Goal: Task Accomplishment & Management: Manage account settings

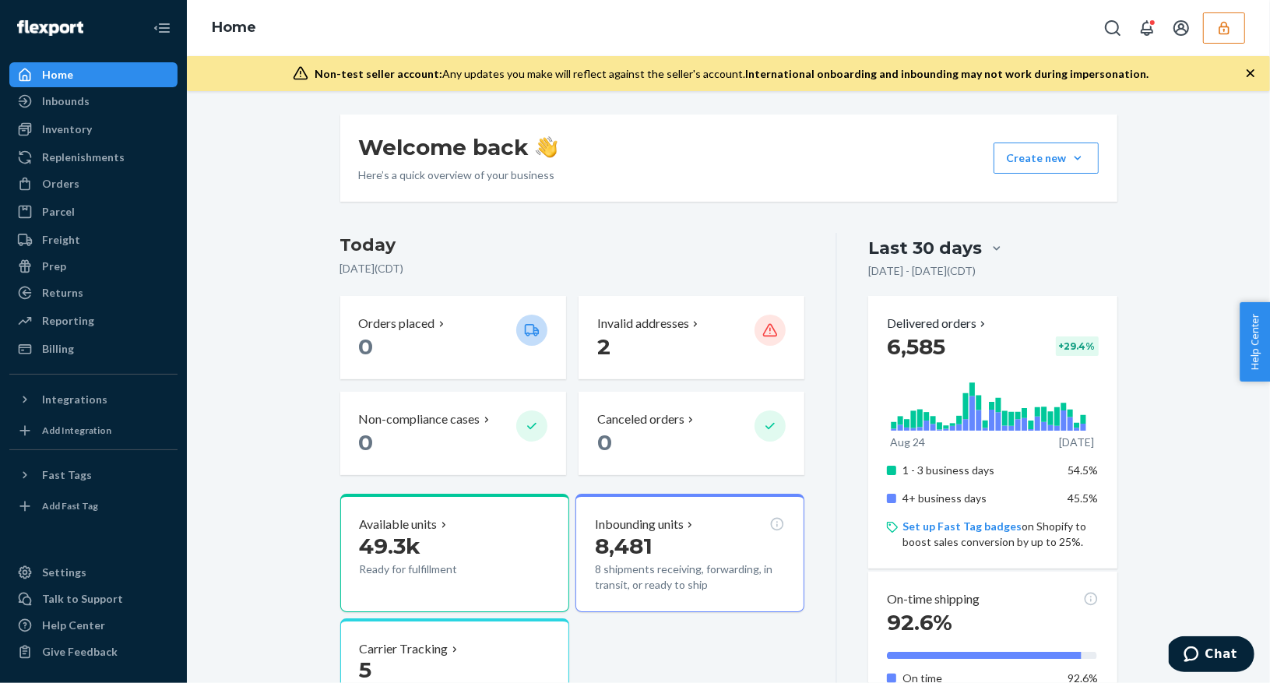
scroll to position [183, 0]
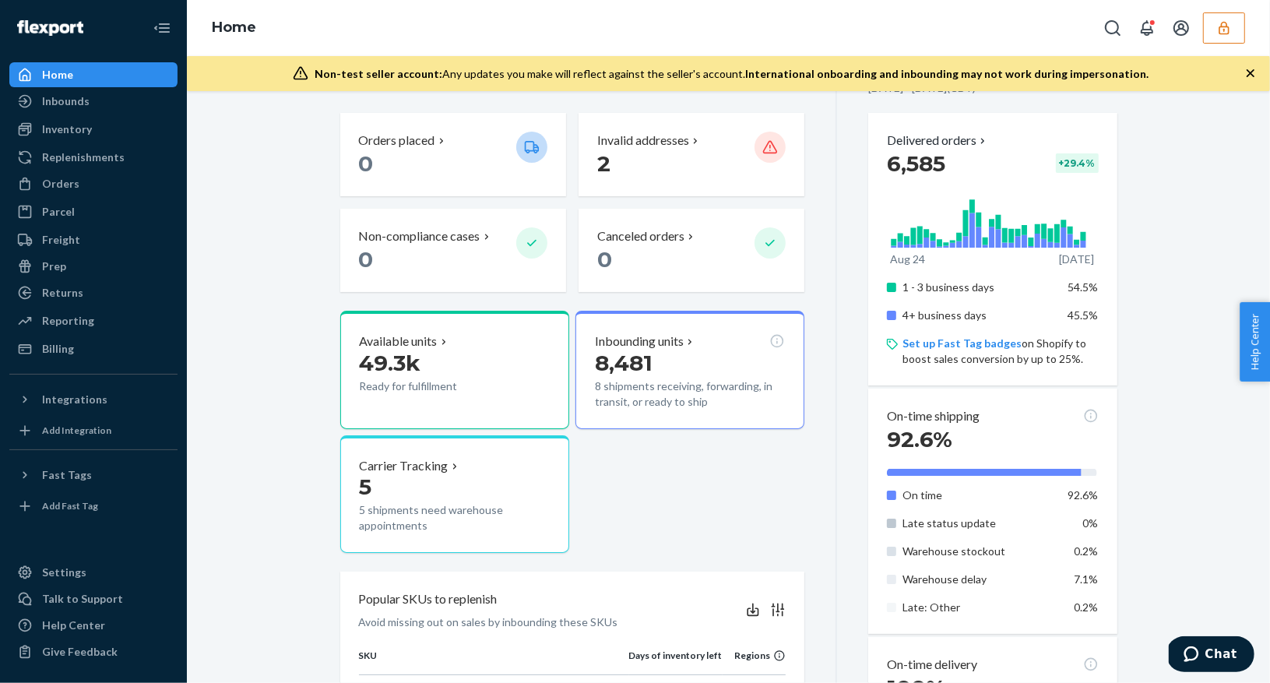
click at [1223, 21] on icon "button" at bounding box center [1224, 28] width 16 height 16
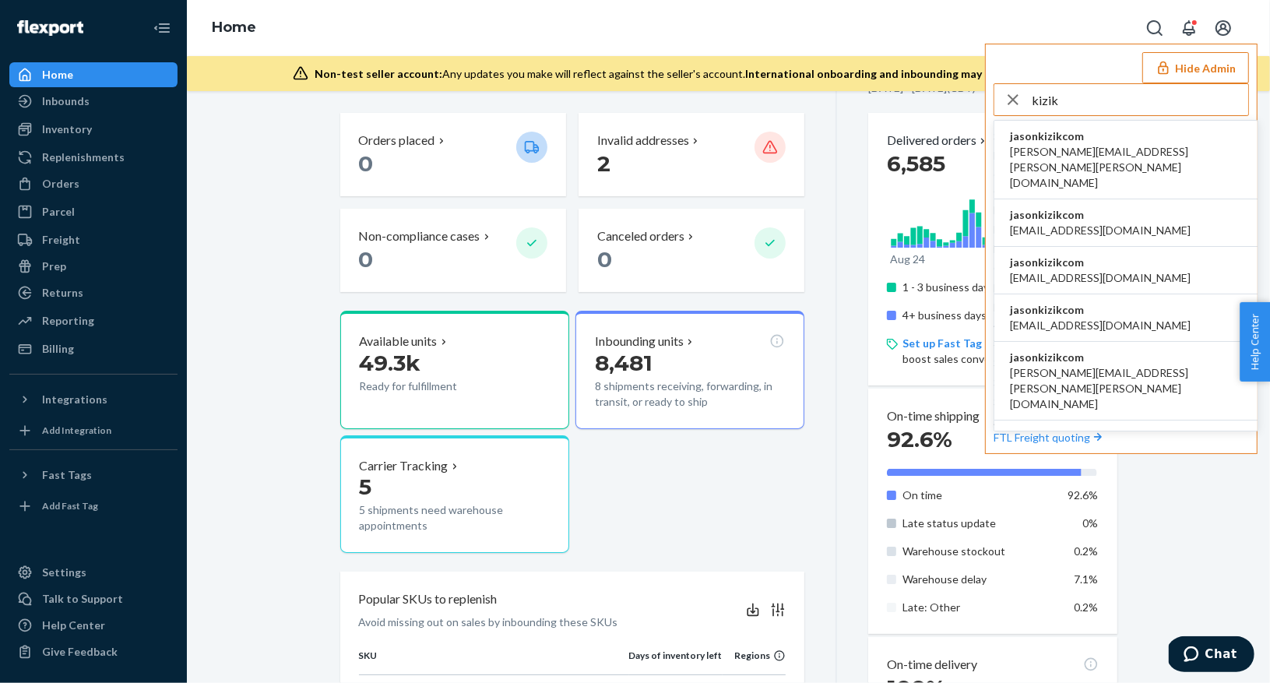
type input "kizik"
click at [1045, 146] on span "[PERSON_NAME][EMAIL_ADDRESS][PERSON_NAME][PERSON_NAME][DOMAIN_NAME]" at bounding box center [1126, 167] width 232 height 47
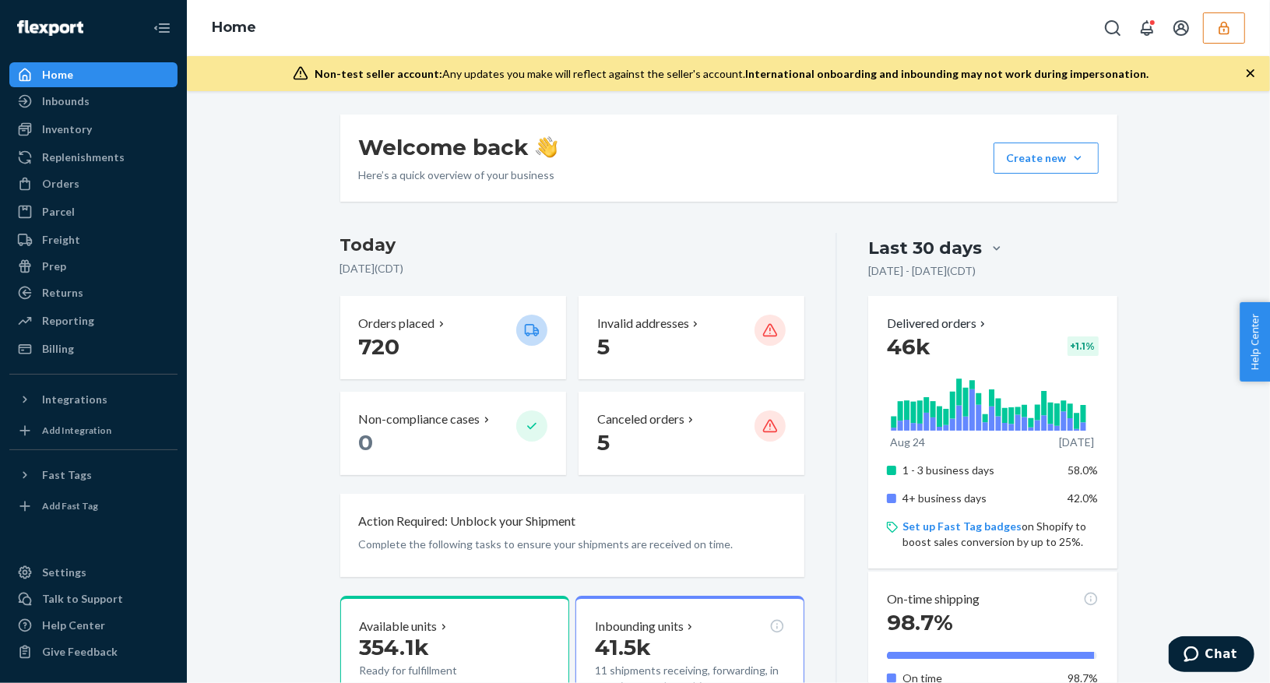
click at [1206, 29] on button "button" at bounding box center [1224, 27] width 42 height 31
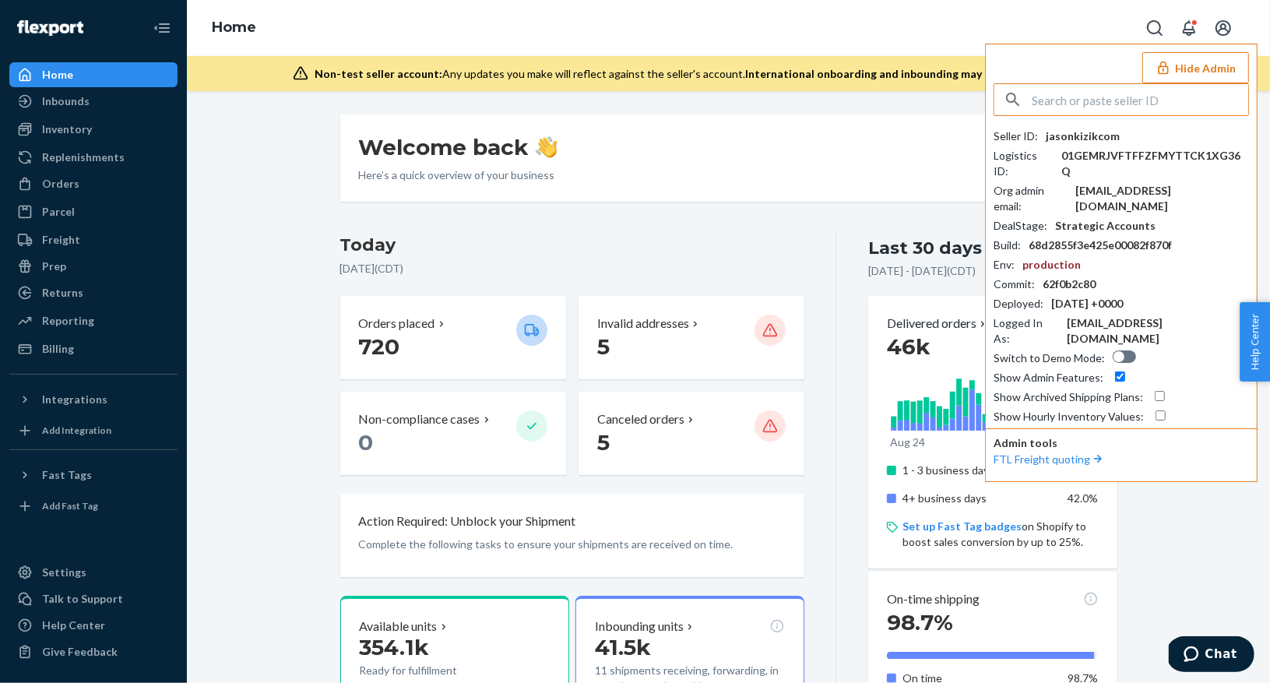
click at [1119, 350] on div at bounding box center [1124, 356] width 23 height 12
checkbox input "true"
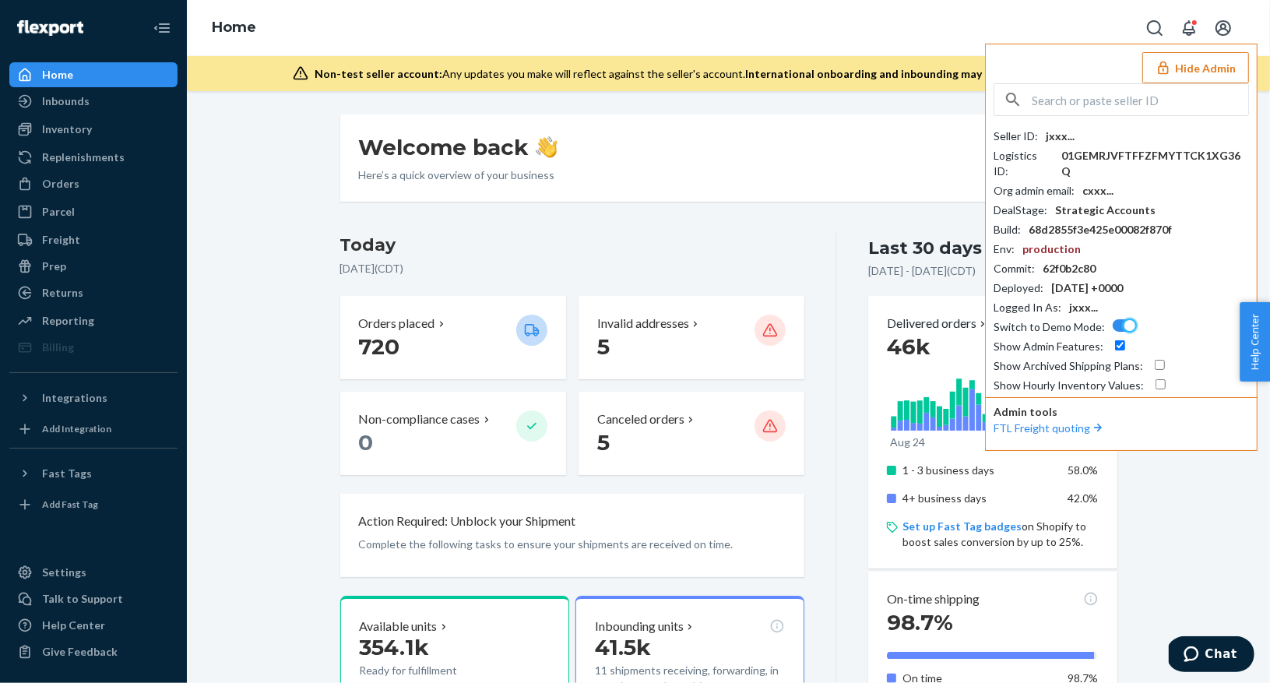
click at [1169, 60] on icon "button" at bounding box center [1163, 68] width 16 height 16
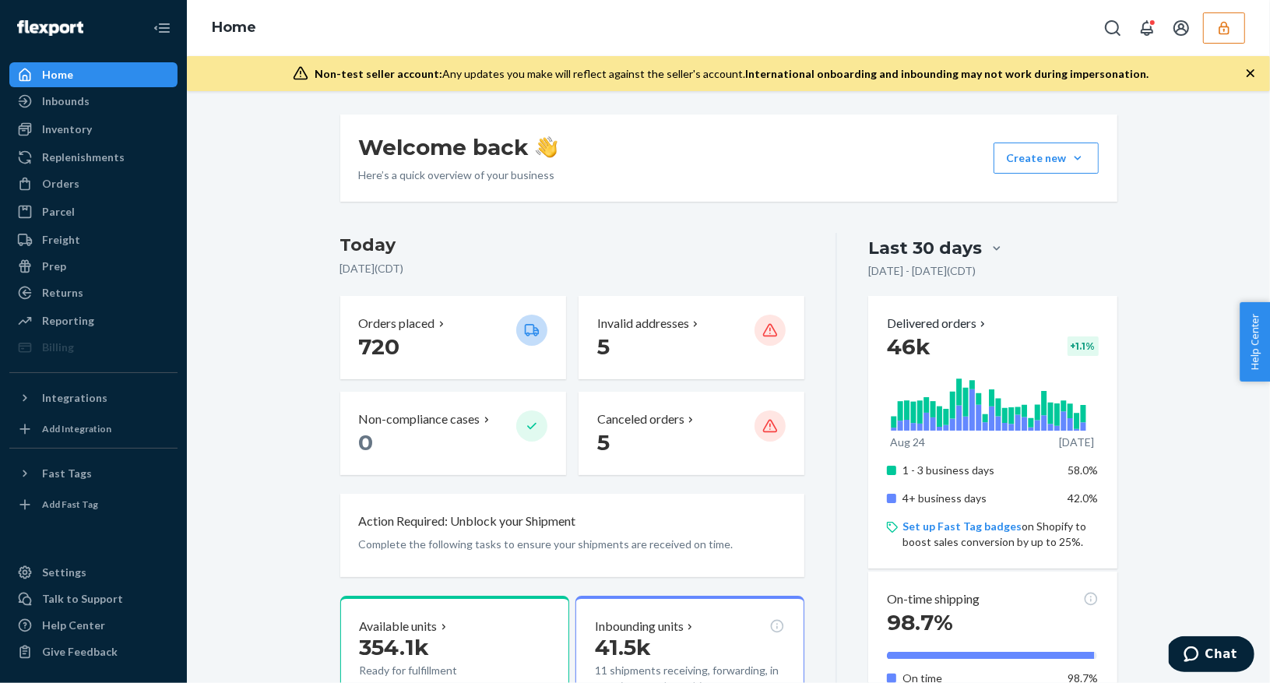
click at [890, 9] on div "Home" at bounding box center [728, 28] width 1083 height 56
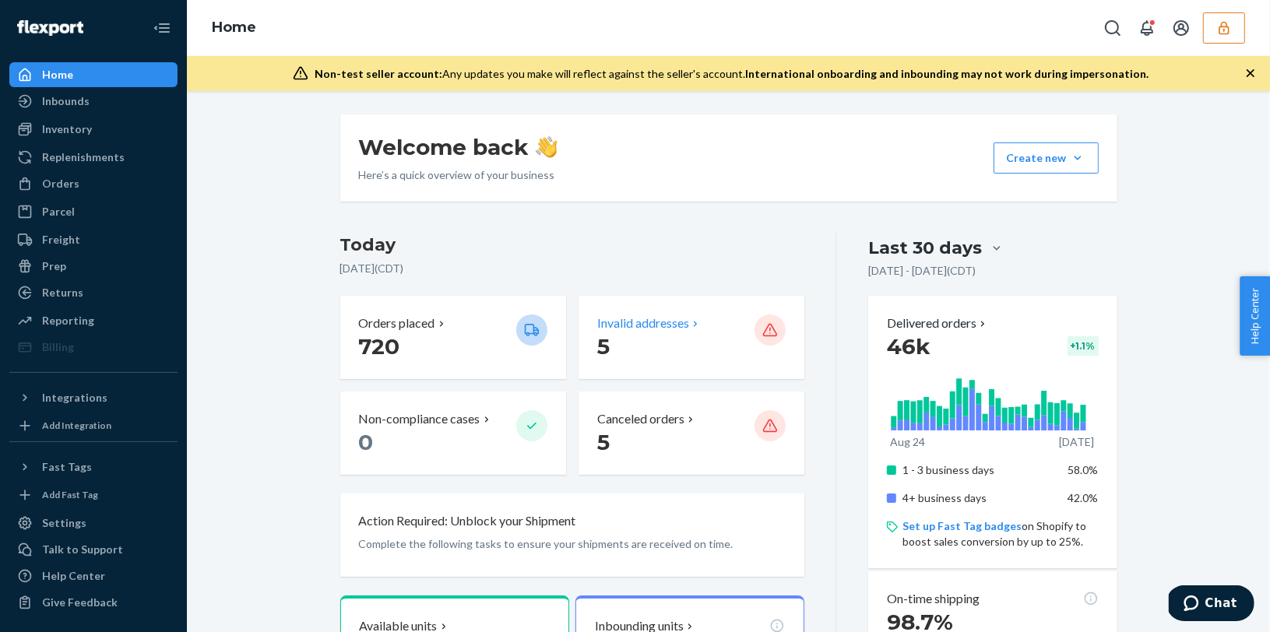
click at [619, 326] on p "Invalid addresses" at bounding box center [643, 324] width 92 height 18
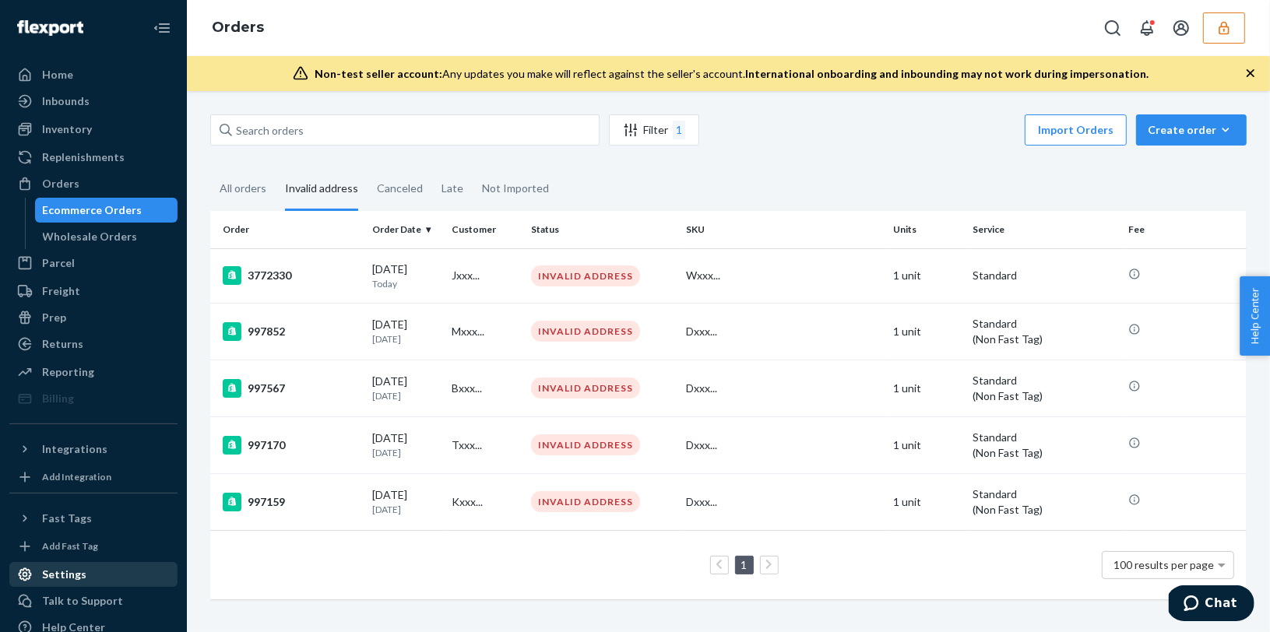
click at [73, 575] on div "Settings" at bounding box center [64, 575] width 44 height 16
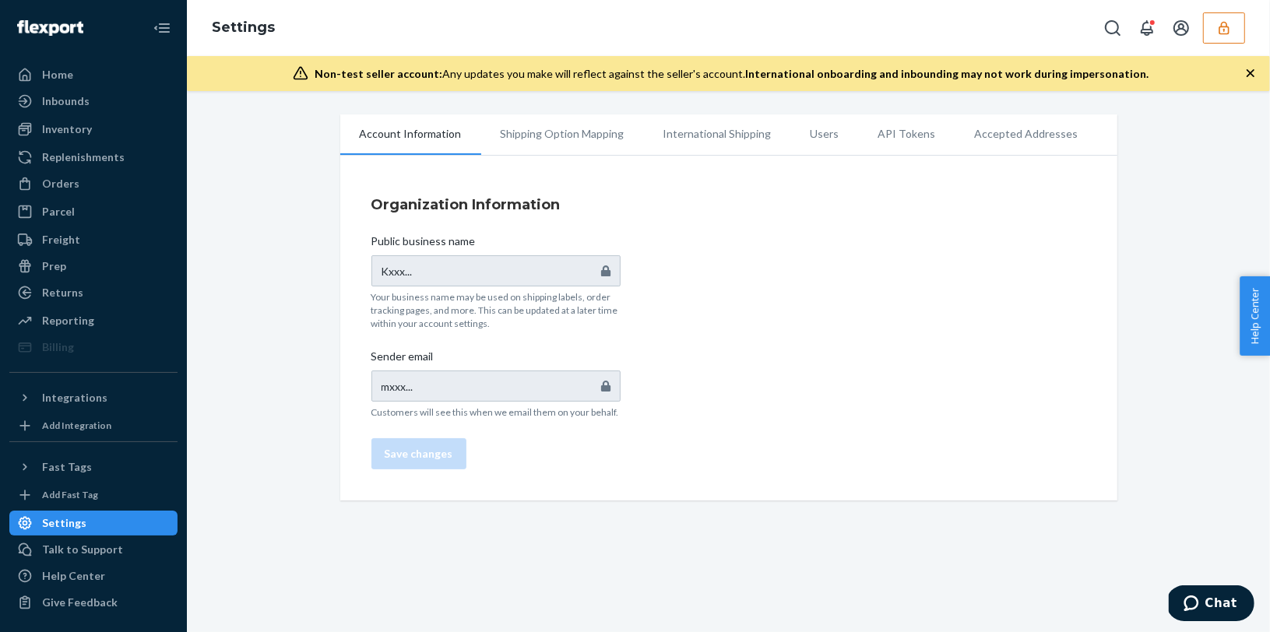
click at [997, 131] on li "Accepted Addresses" at bounding box center [1026, 133] width 142 height 39
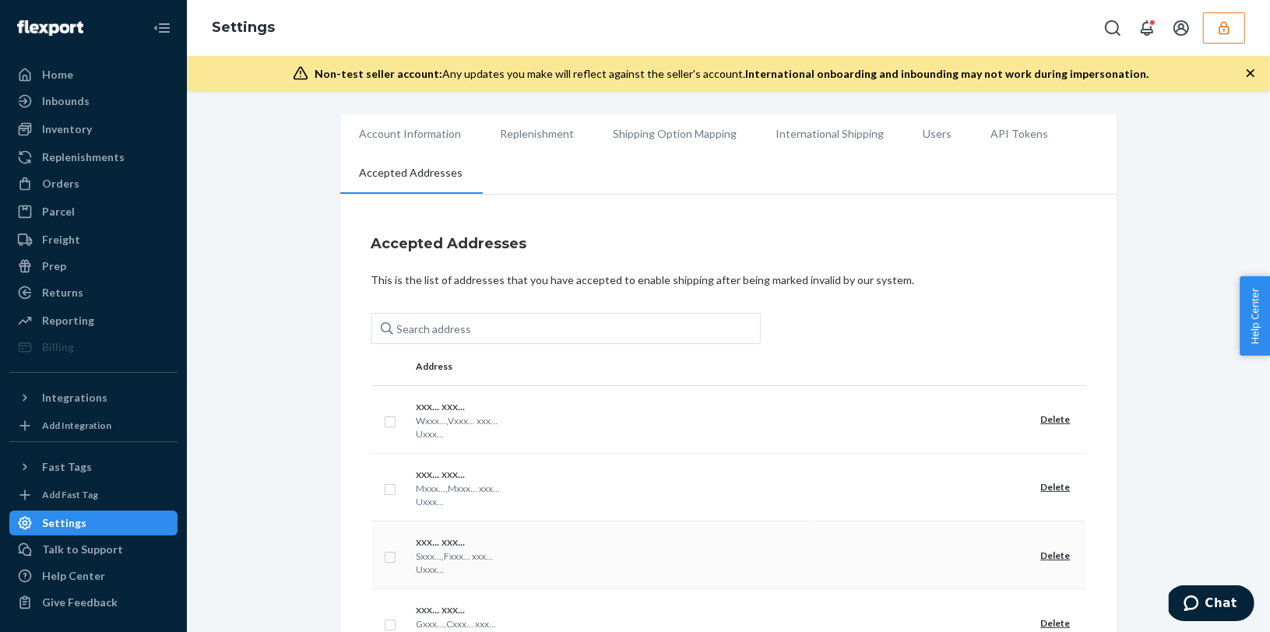
scroll to position [2, 0]
click at [72, 76] on div "Home" at bounding box center [93, 75] width 165 height 22
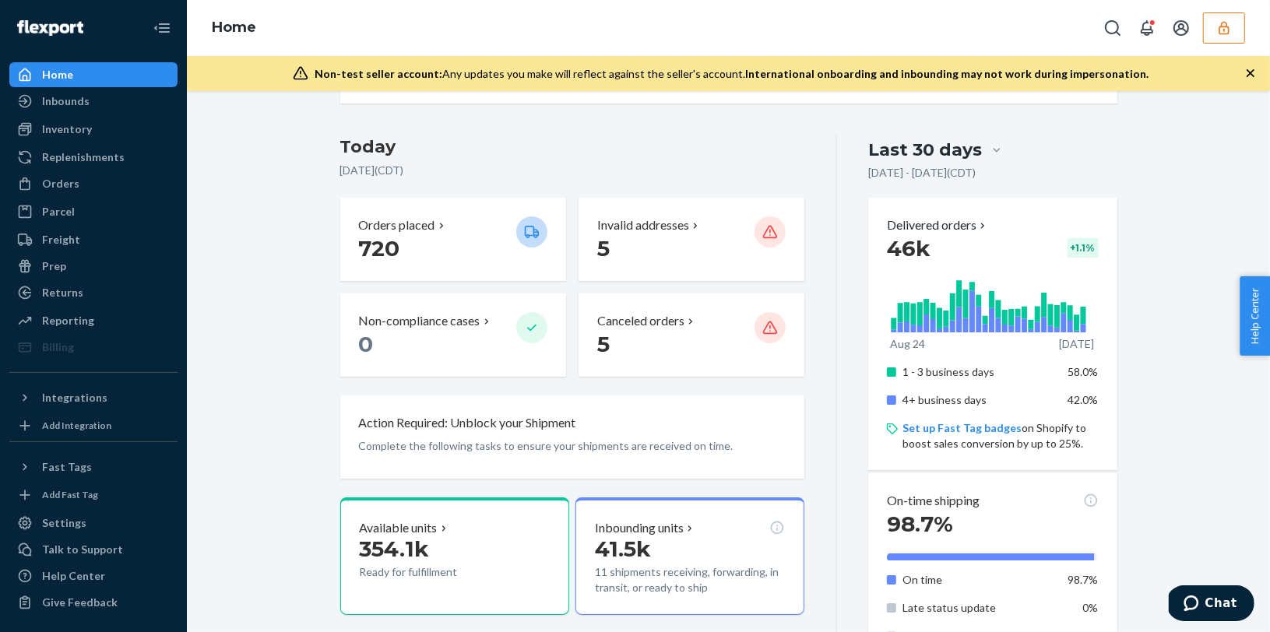
scroll to position [74, 0]
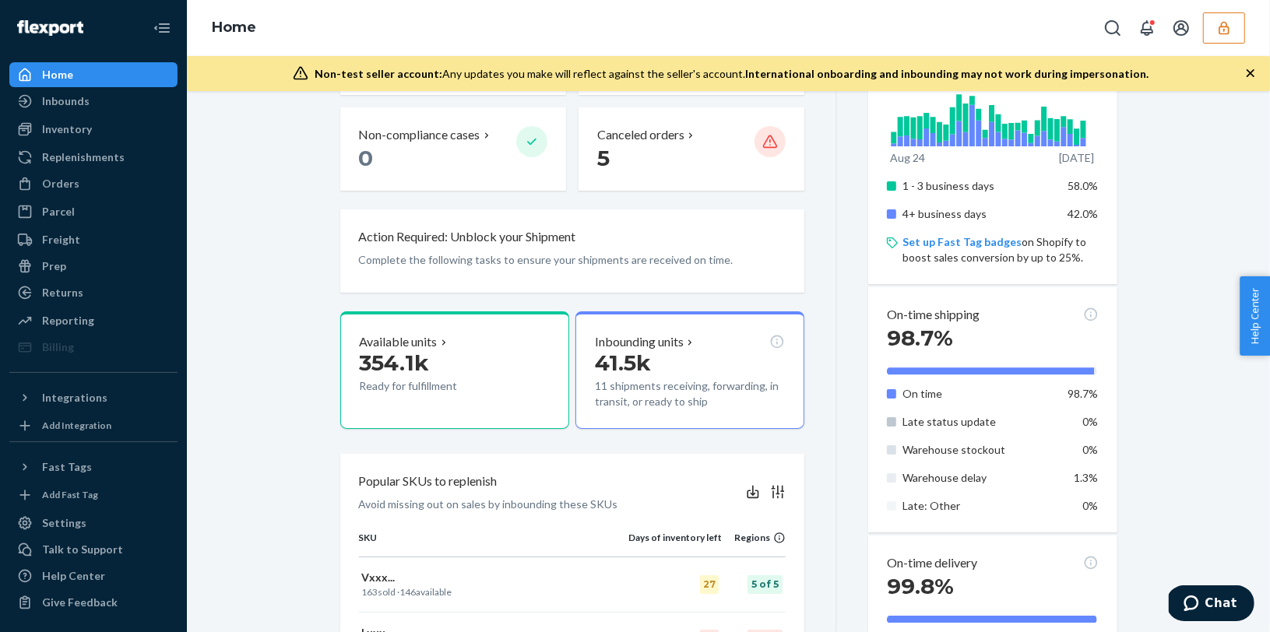
scroll to position [297, 0]
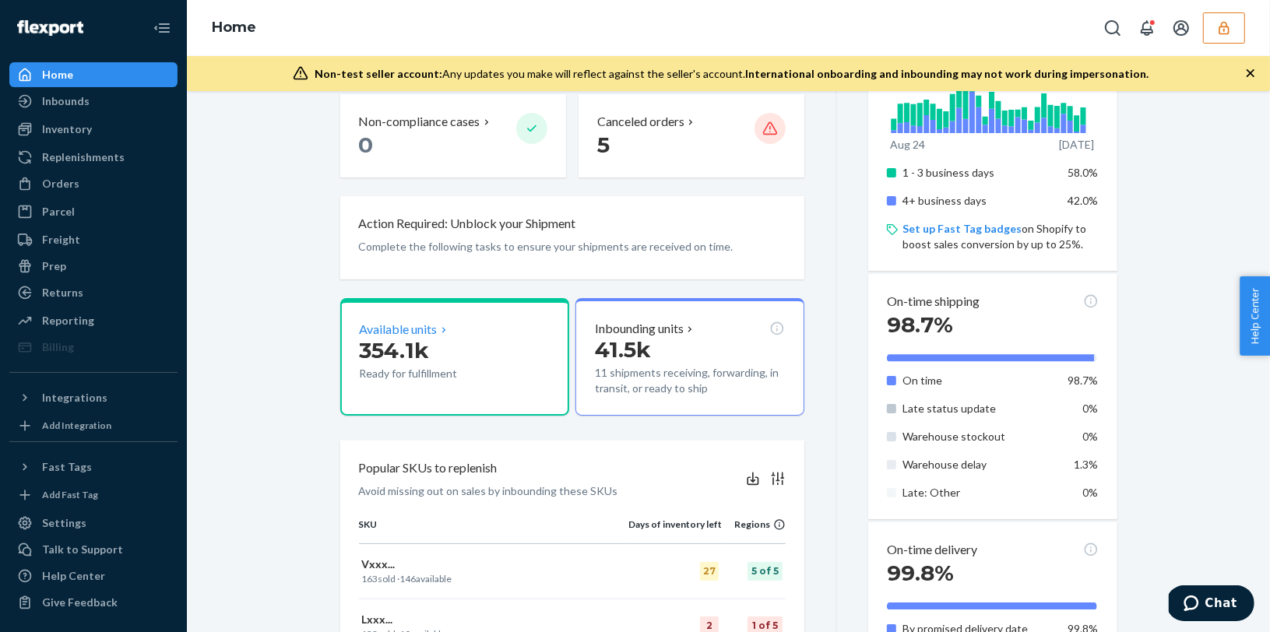
click at [409, 343] on span "354.1k" at bounding box center [395, 350] width 70 height 26
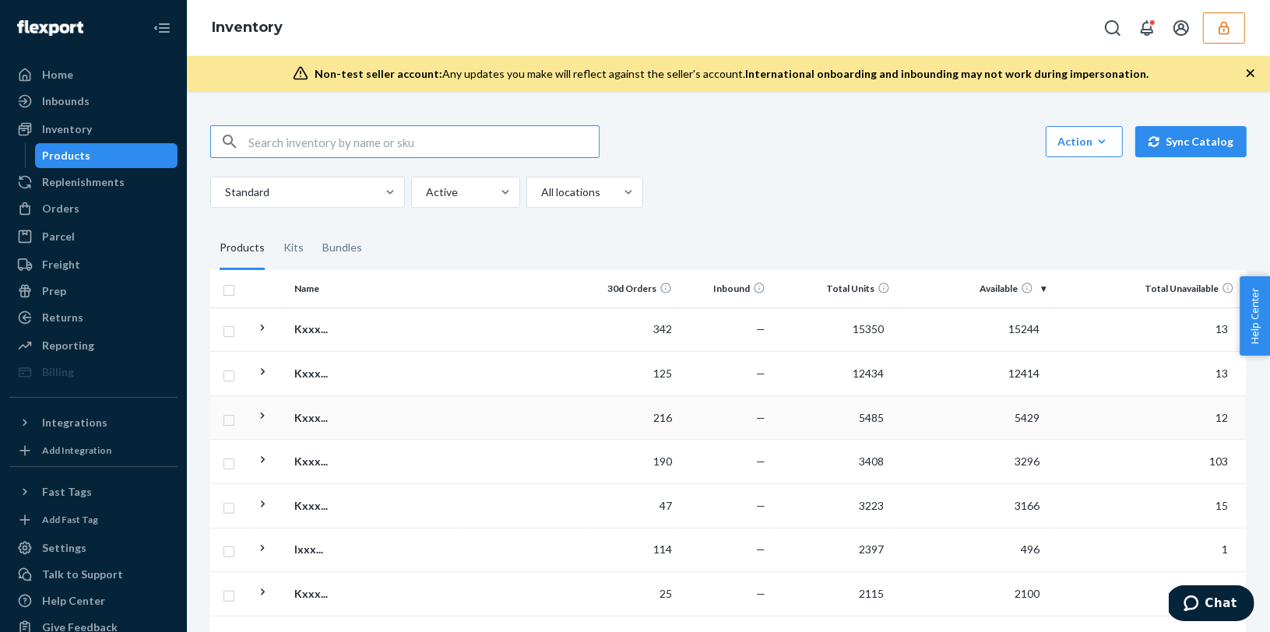
scroll to position [220, 0]
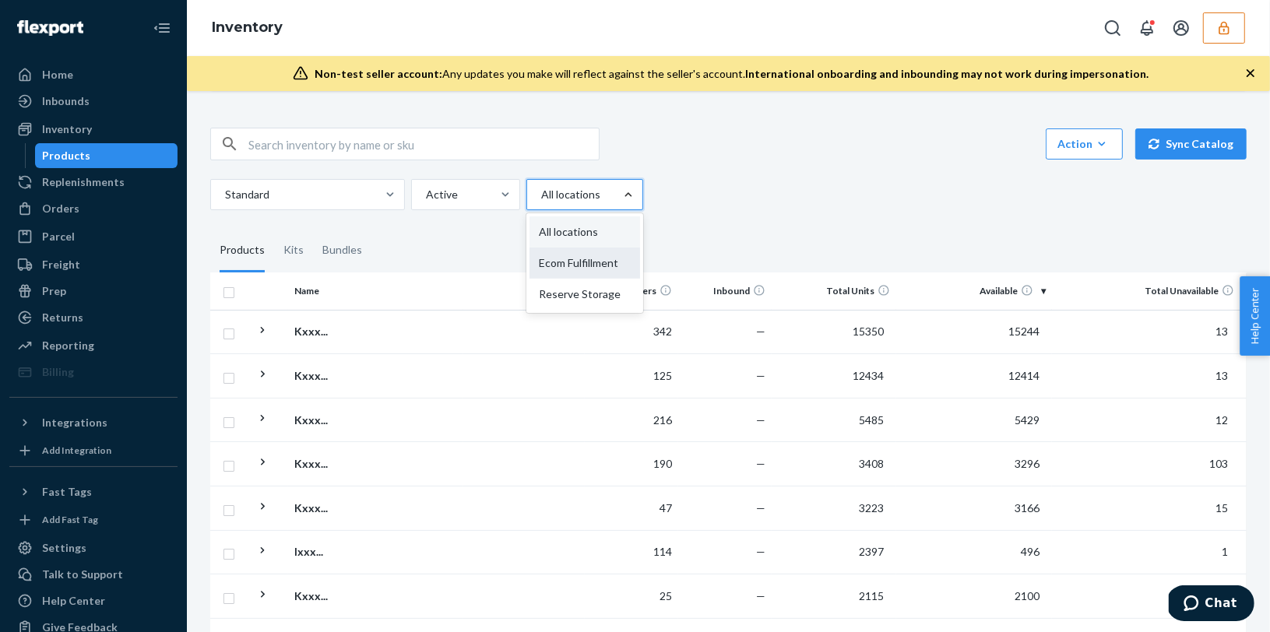
click at [590, 258] on div "Ecom Fulfillment" at bounding box center [584, 263] width 111 height 31
click at [541, 202] on input "option Ecom Fulfillment focused, 2 of 3. 3 results available. Use Up and Down t…" at bounding box center [541, 195] width 2 height 16
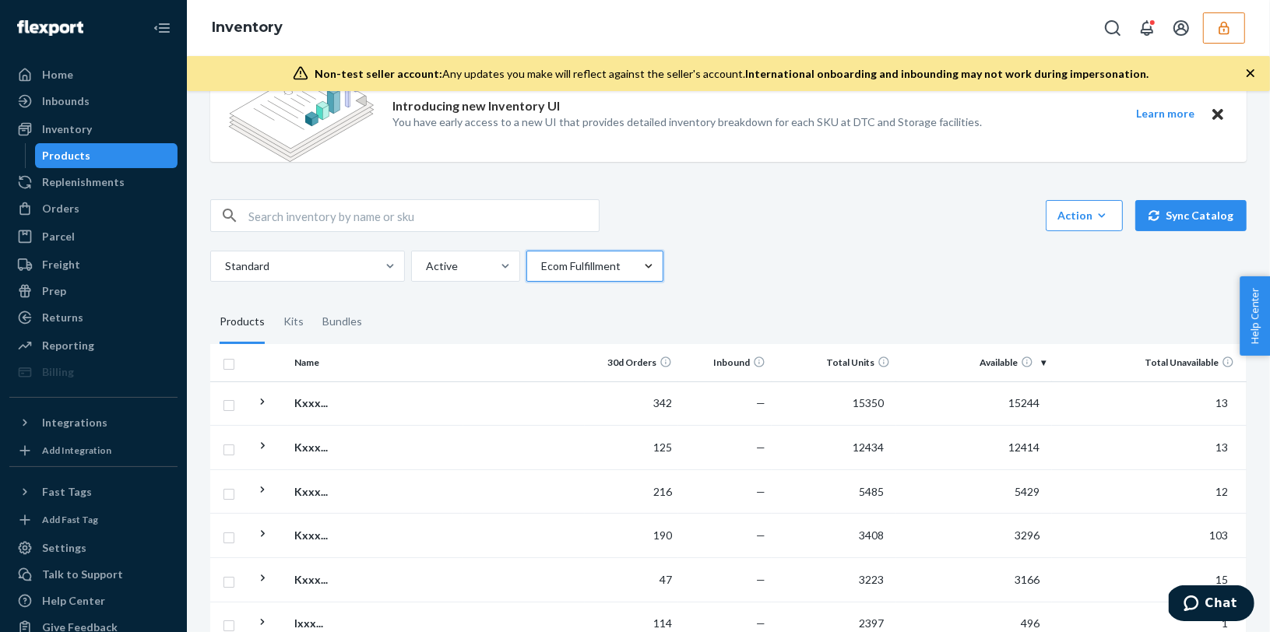
scroll to position [152, 0]
click at [639, 266] on div at bounding box center [649, 263] width 28 height 16
click at [541, 266] on input "option Ecom Fulfillment, selected. 0 results available. Select is focused ,type…" at bounding box center [541, 263] width 2 height 16
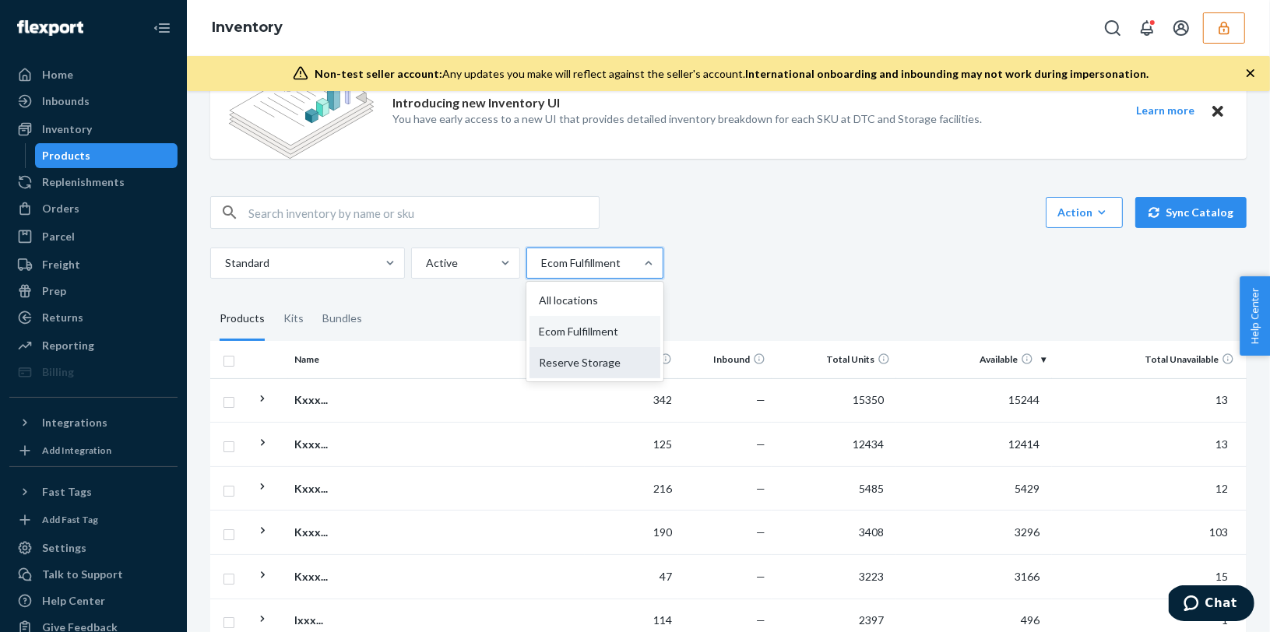
click at [600, 360] on div "Reserve Storage" at bounding box center [594, 362] width 131 height 31
click at [541, 271] on input "option Ecom Fulfillment, selected. option Reserve Storage focused, 3 of 3. 3 re…" at bounding box center [541, 263] width 2 height 16
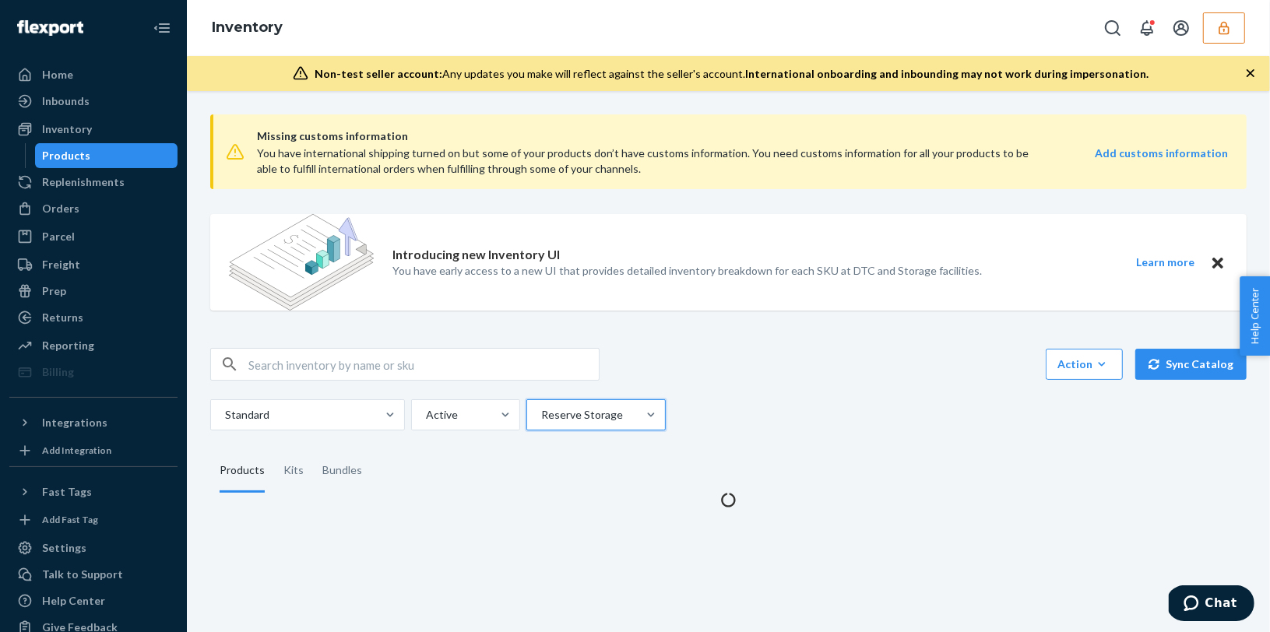
scroll to position [0, 0]
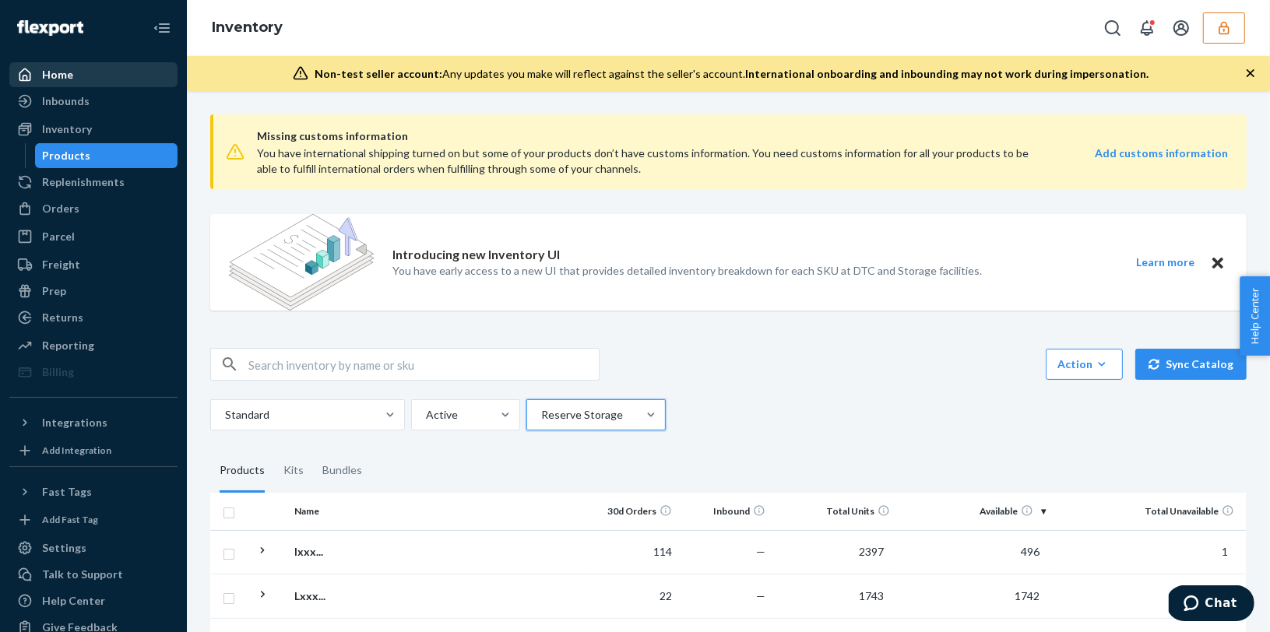
click at [69, 79] on div "Home" at bounding box center [57, 75] width 31 height 16
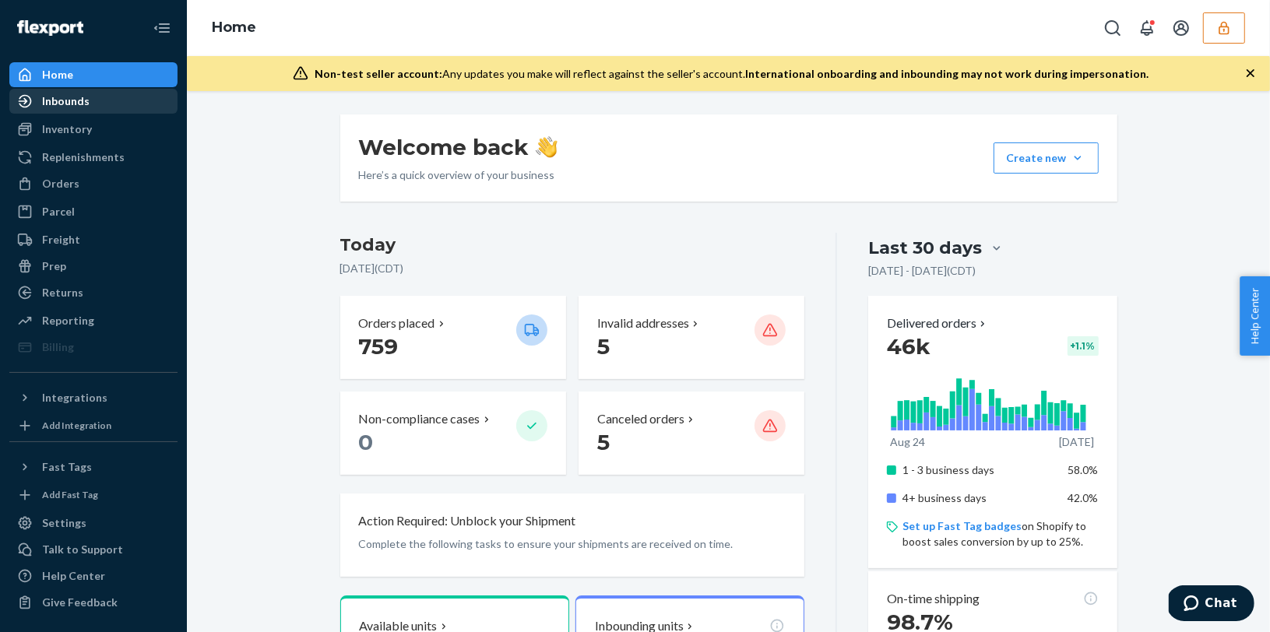
click at [58, 106] on div "Inbounds" at bounding box center [65, 101] width 47 height 16
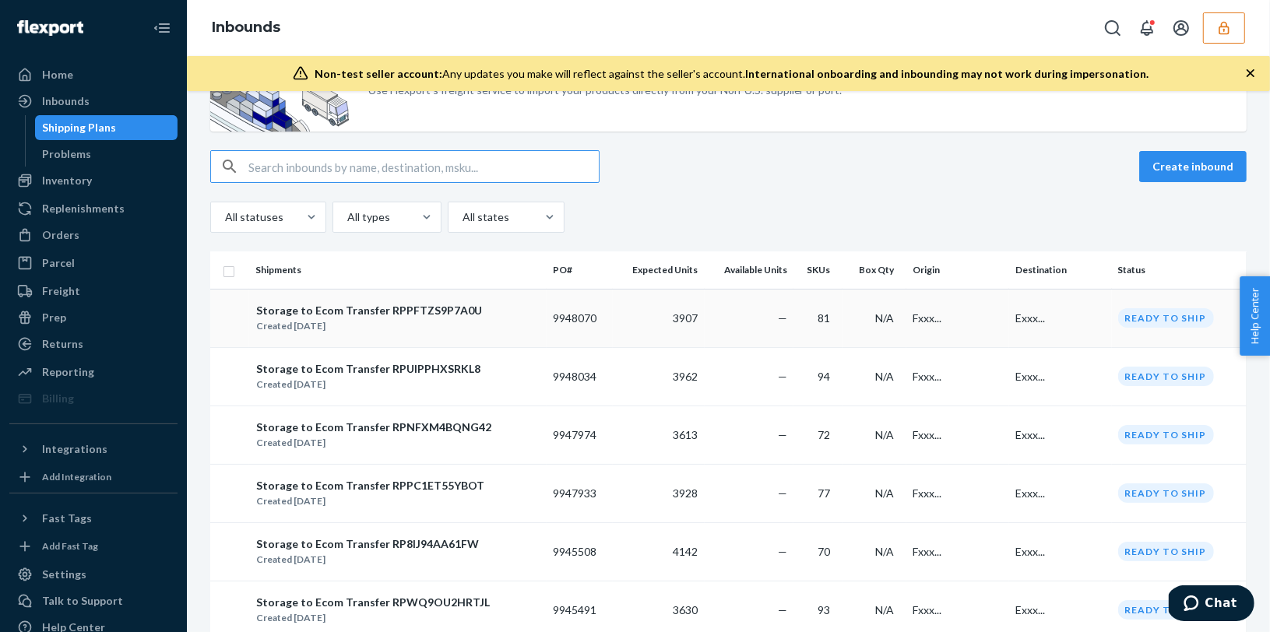
scroll to position [87, 0]
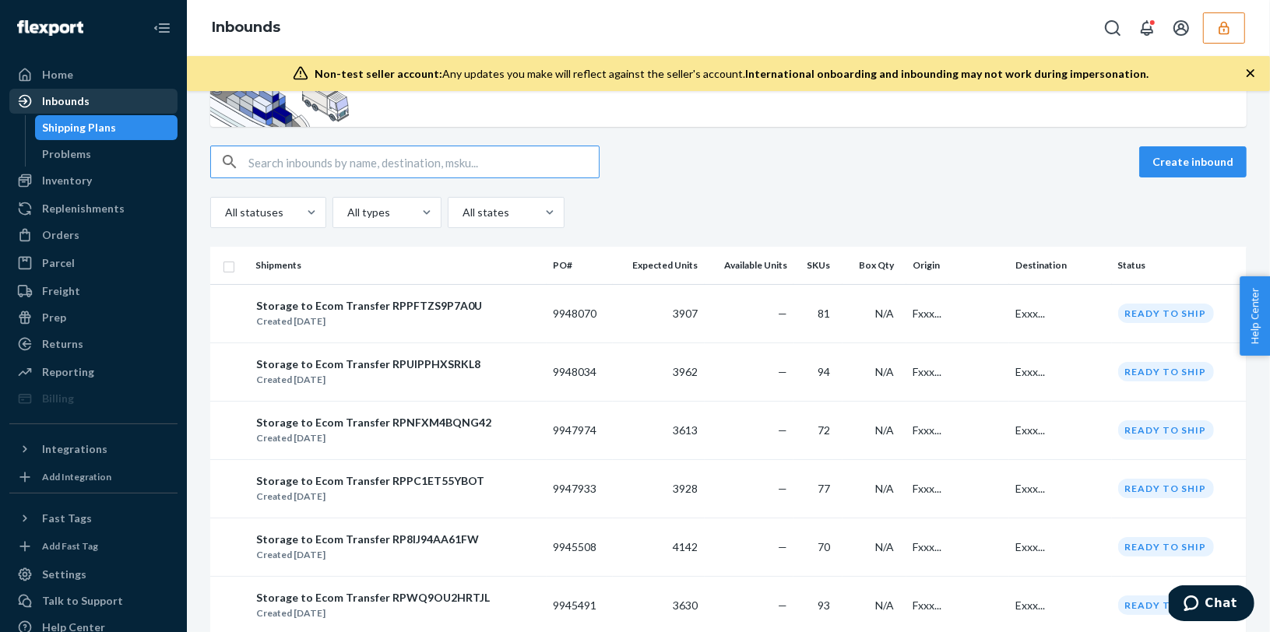
click at [66, 99] on div "Inbounds" at bounding box center [65, 101] width 47 height 16
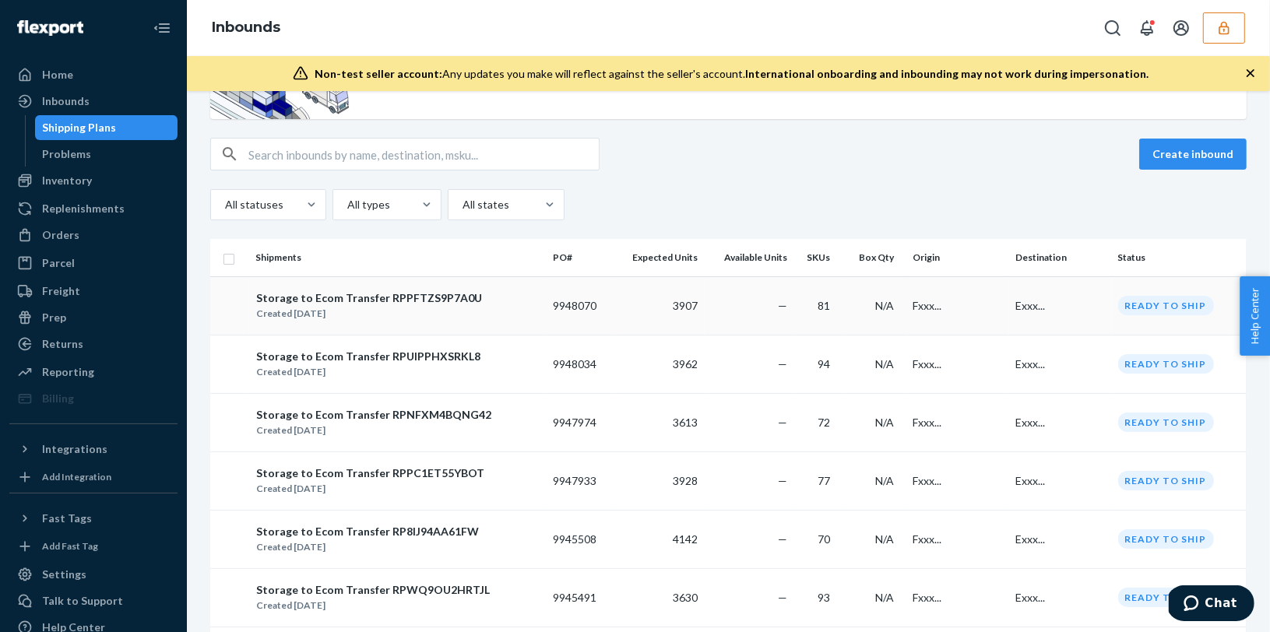
scroll to position [86, 0]
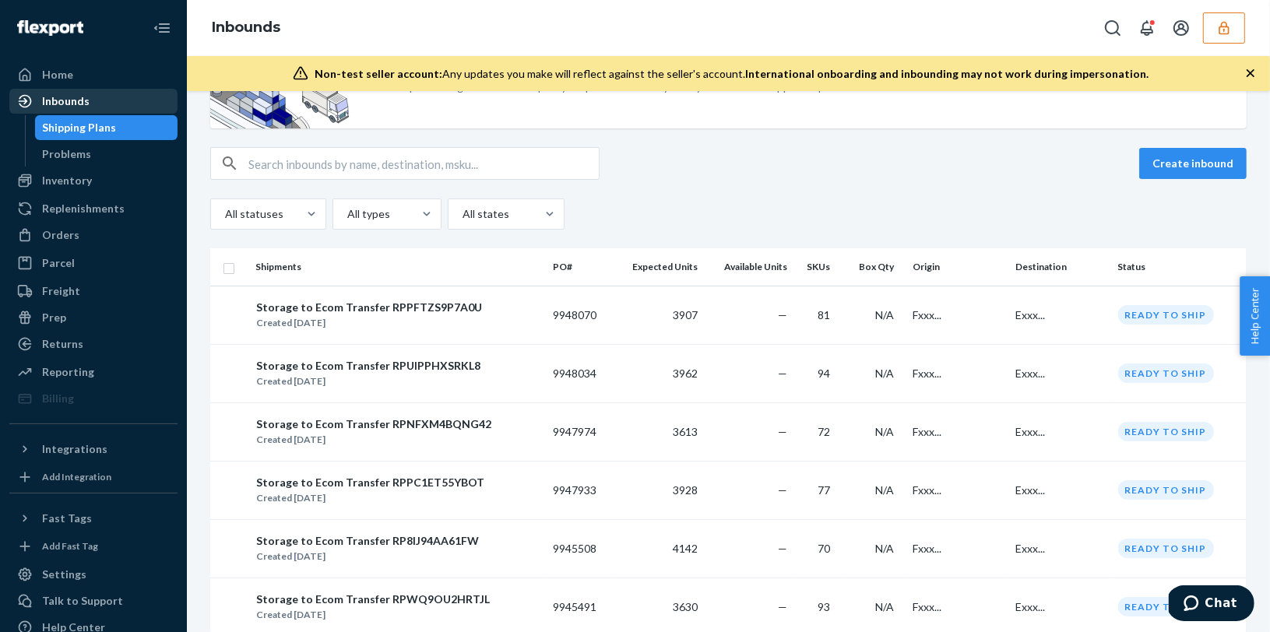
click at [55, 94] on div "Inbounds" at bounding box center [65, 101] width 47 height 16
click at [65, 185] on div "Inventory" at bounding box center [67, 181] width 50 height 16
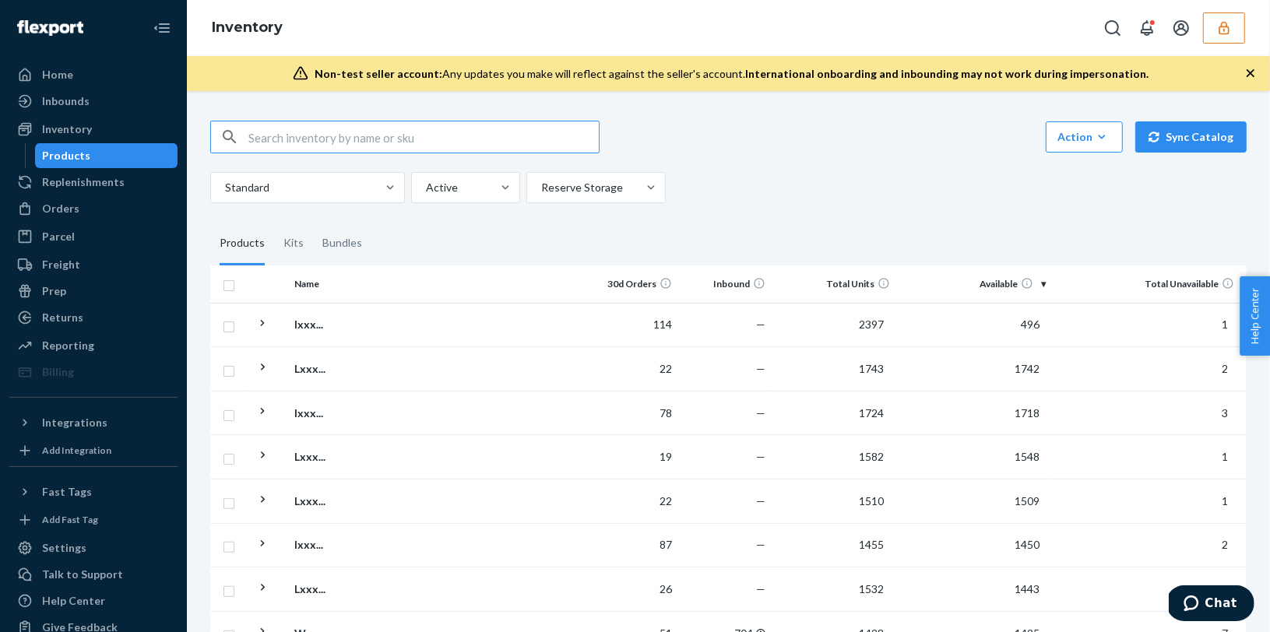
scroll to position [230, 0]
click at [377, 322] on td "Ixxx..." at bounding box center [375, 322] width 175 height 44
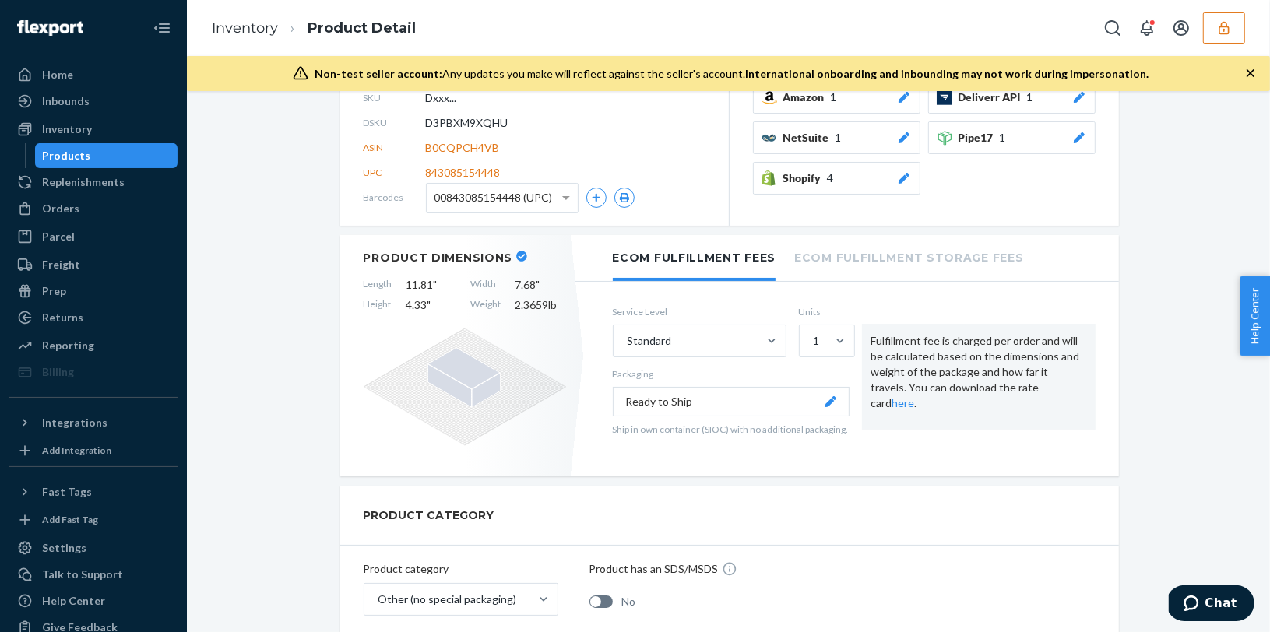
scroll to position [293, 0]
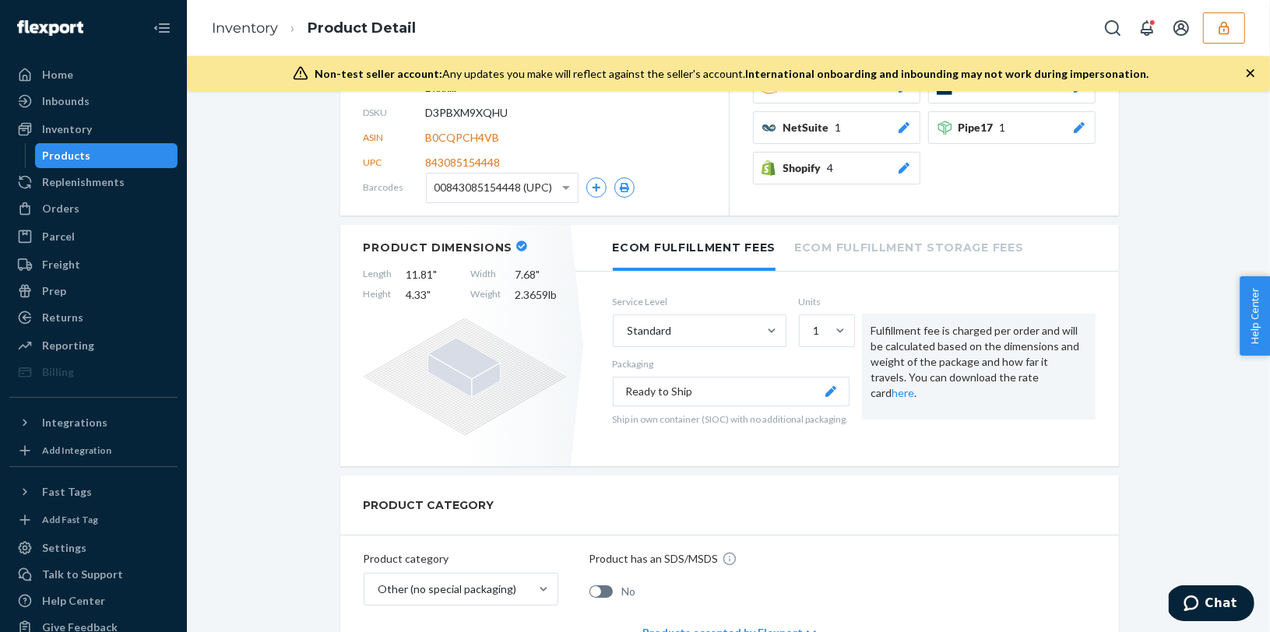
click at [831, 252] on li "Ecom Fulfillment Storage Fees" at bounding box center [908, 246] width 229 height 43
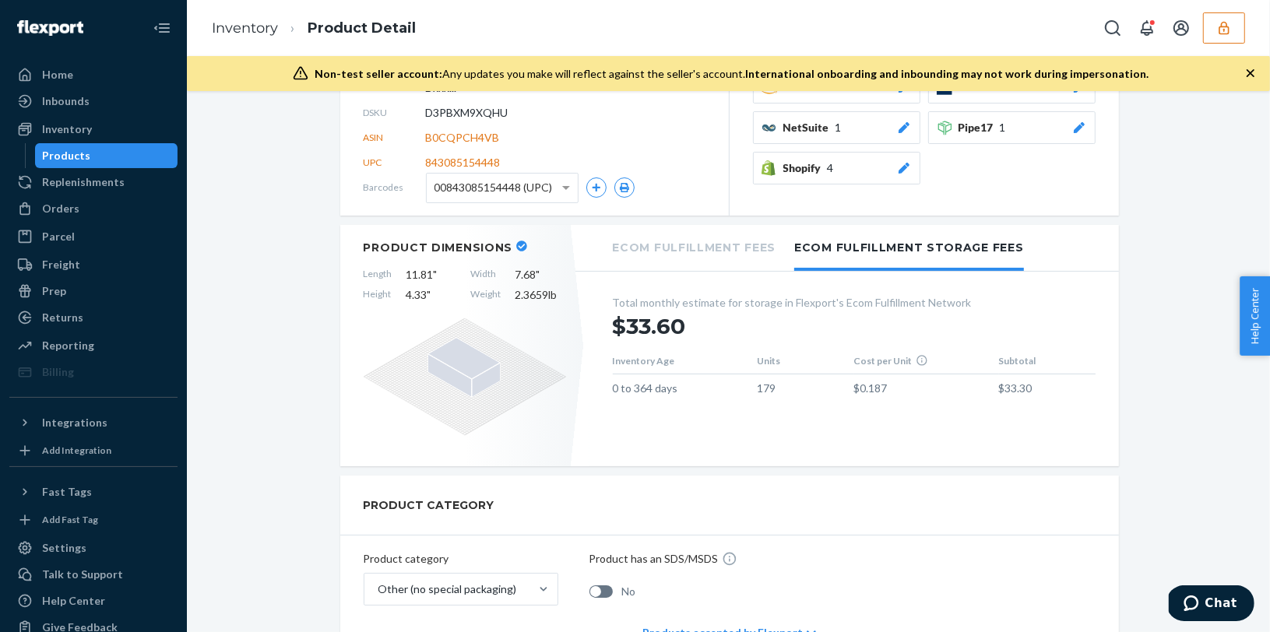
click at [692, 259] on li "Ecom Fulfillment Fees" at bounding box center [695, 246] width 164 height 43
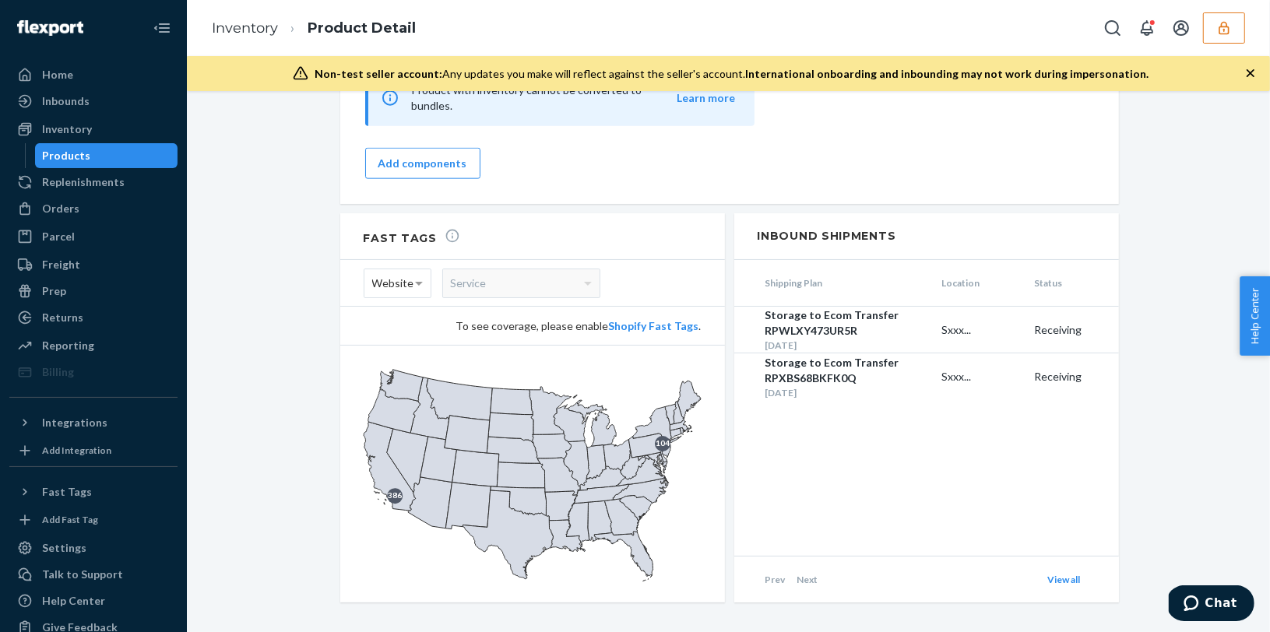
scroll to position [1717, 0]
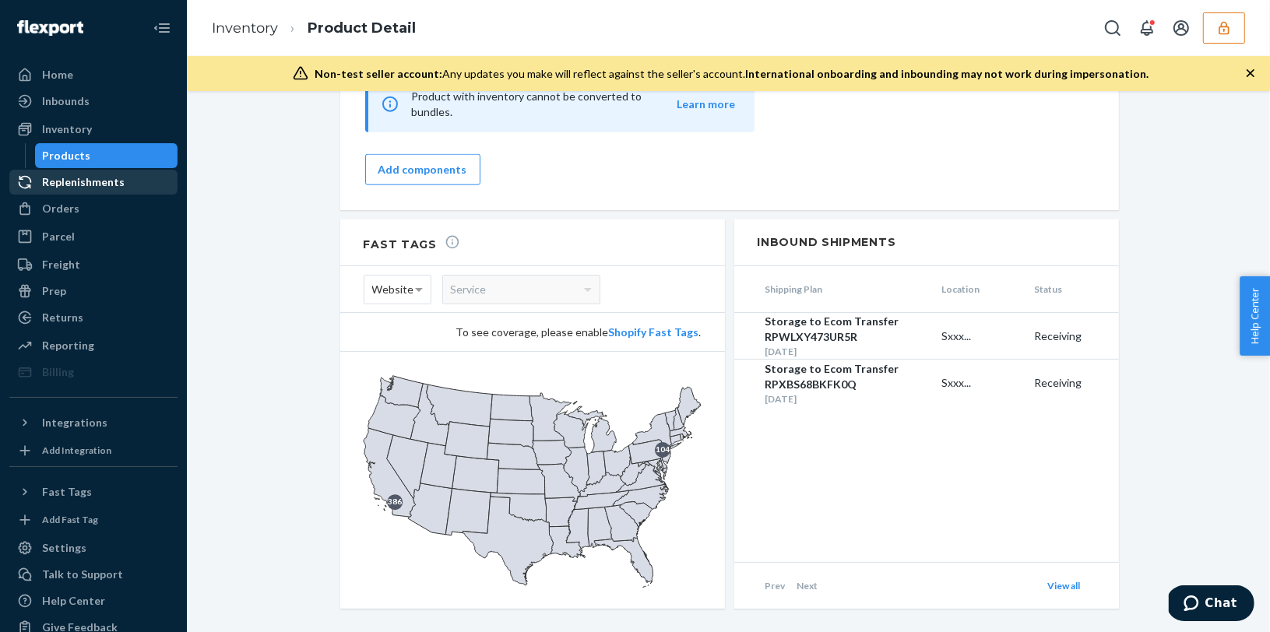
click at [78, 188] on div "Replenishments" at bounding box center [83, 182] width 83 height 16
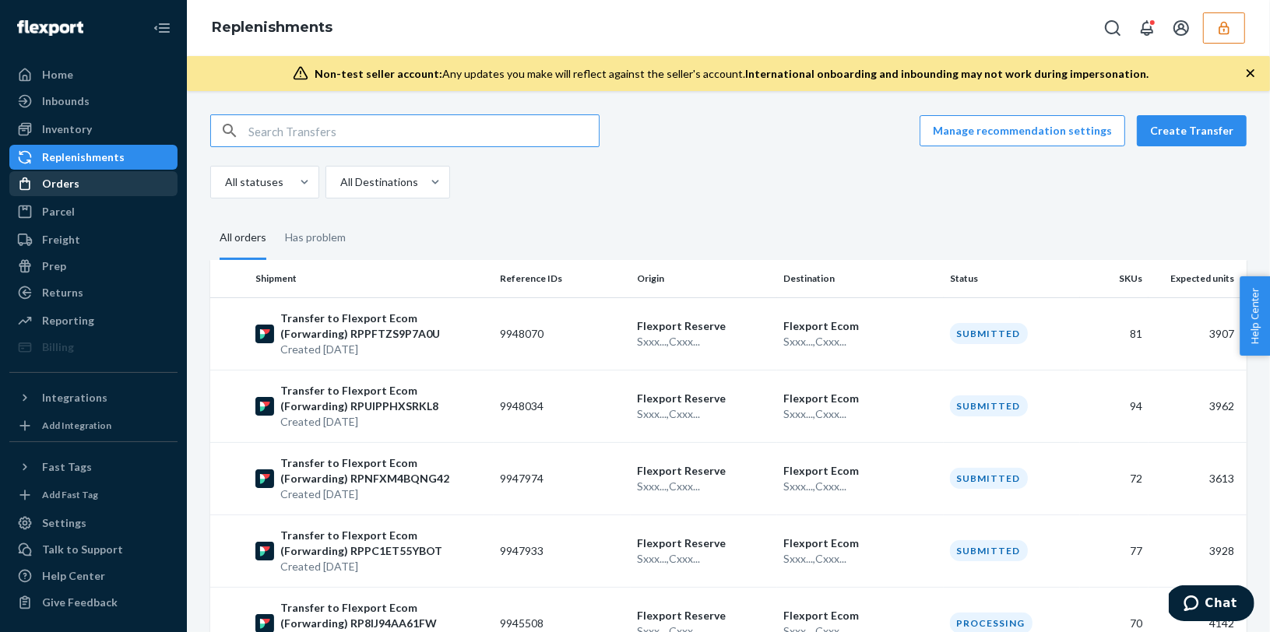
click at [75, 190] on div "Orders" at bounding box center [60, 184] width 37 height 16
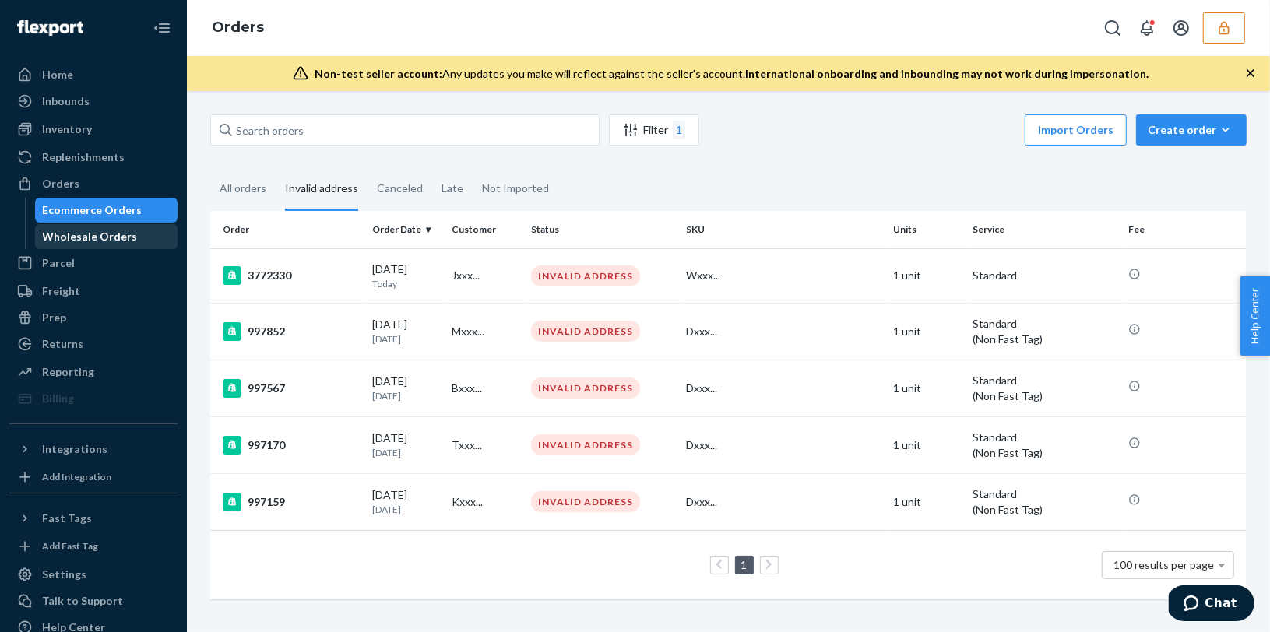
click at [107, 237] on div "Wholesale Orders" at bounding box center [90, 237] width 95 height 16
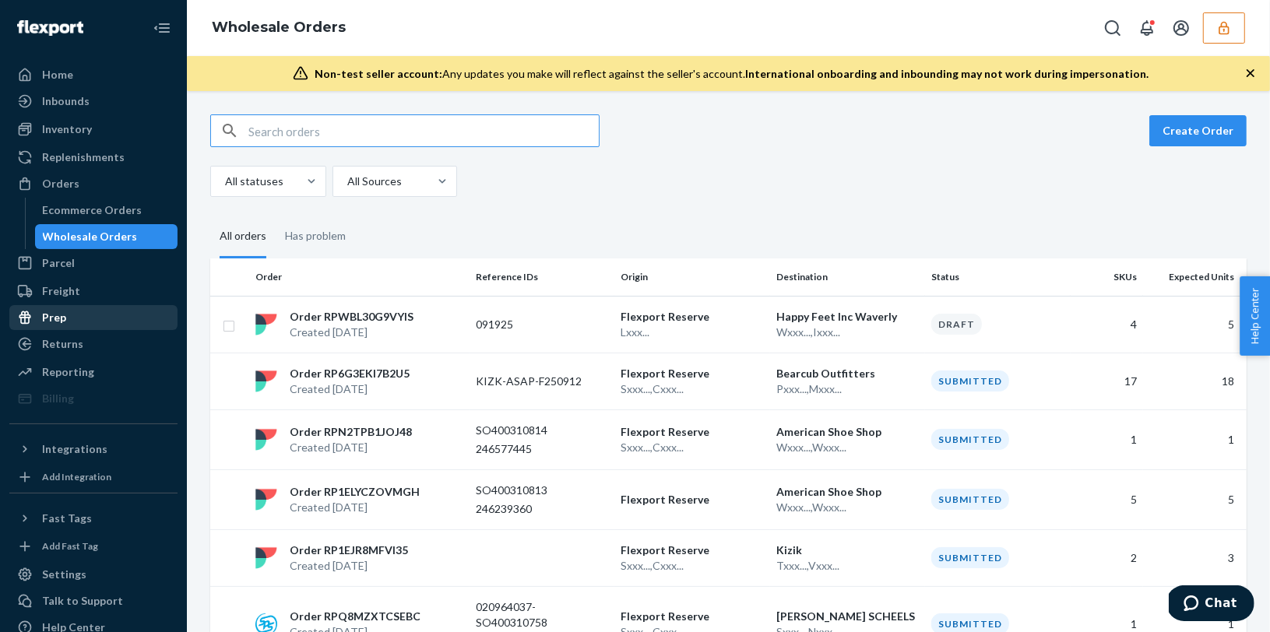
click at [68, 320] on div "Prep" at bounding box center [93, 318] width 165 height 22
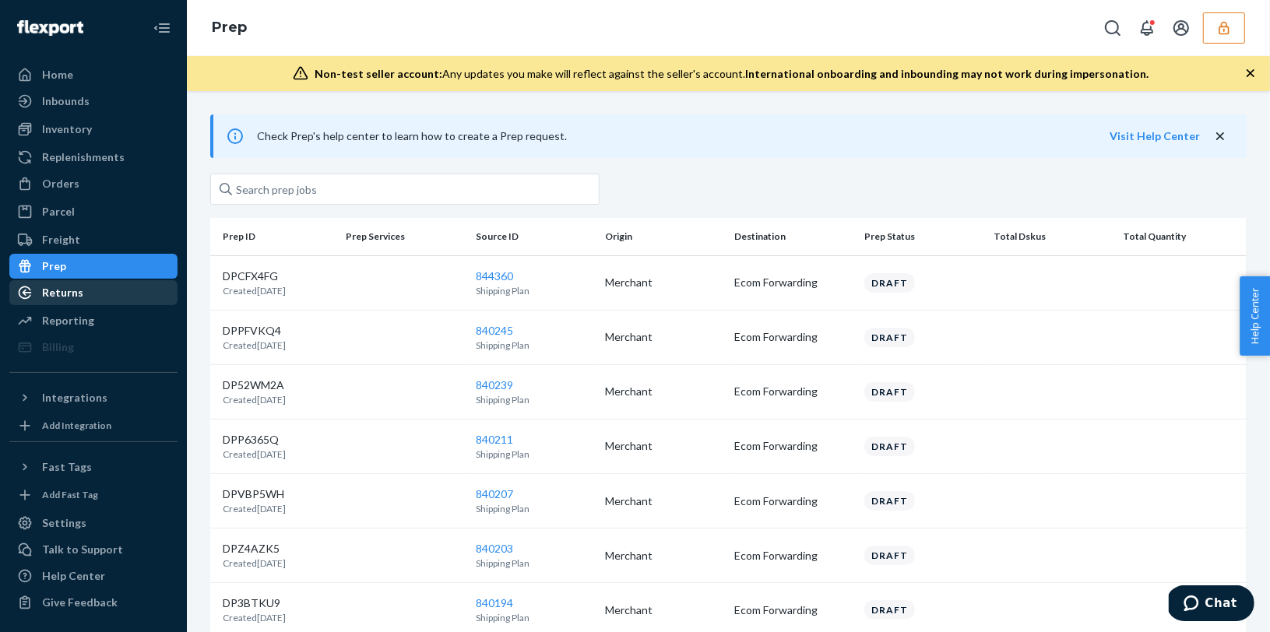
click at [74, 296] on div "Returns" at bounding box center [62, 293] width 41 height 16
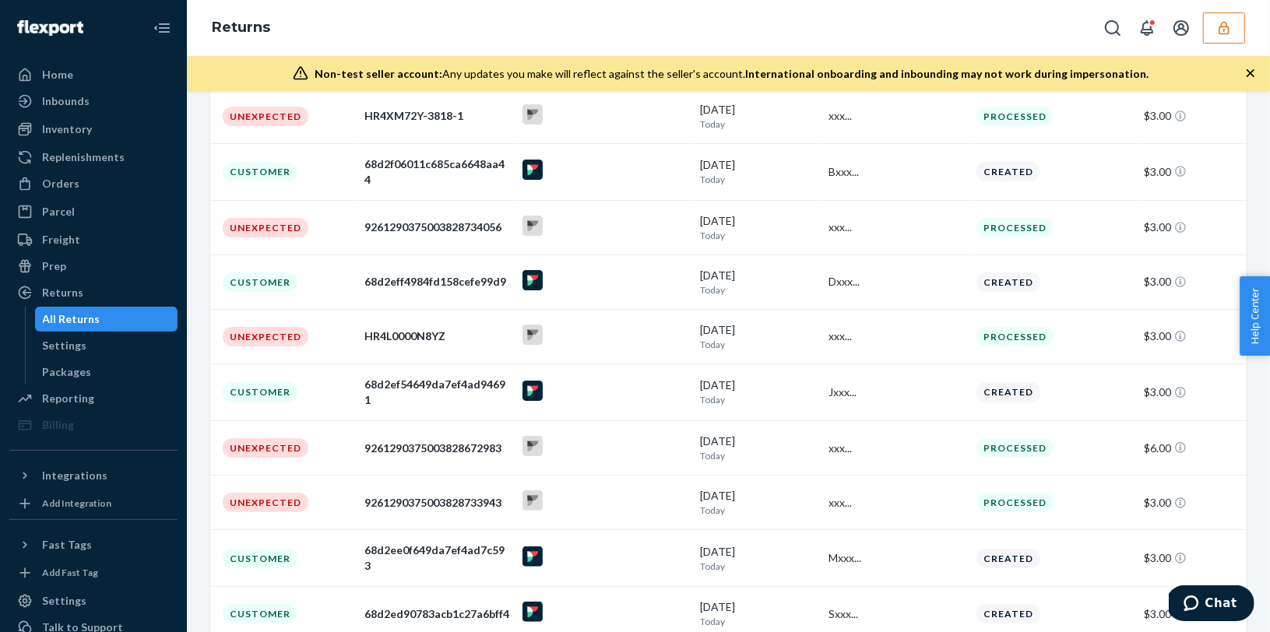
scroll to position [333, 0]
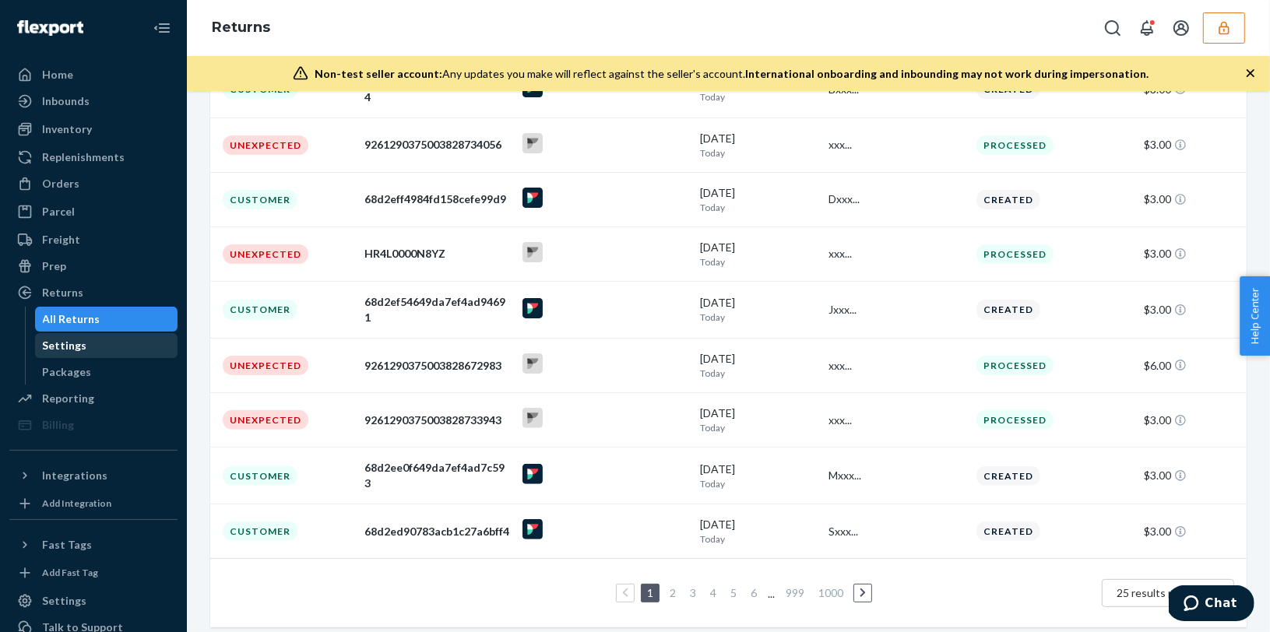
click at [99, 350] on div "Settings" at bounding box center [107, 346] width 140 height 22
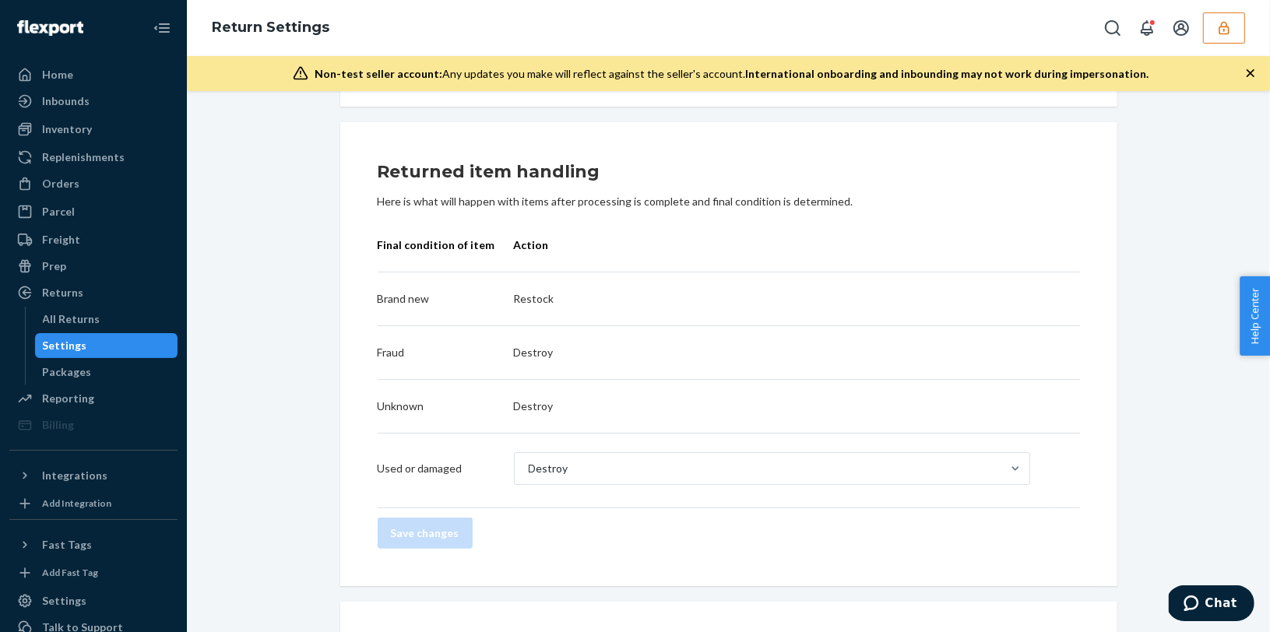
scroll to position [469, 0]
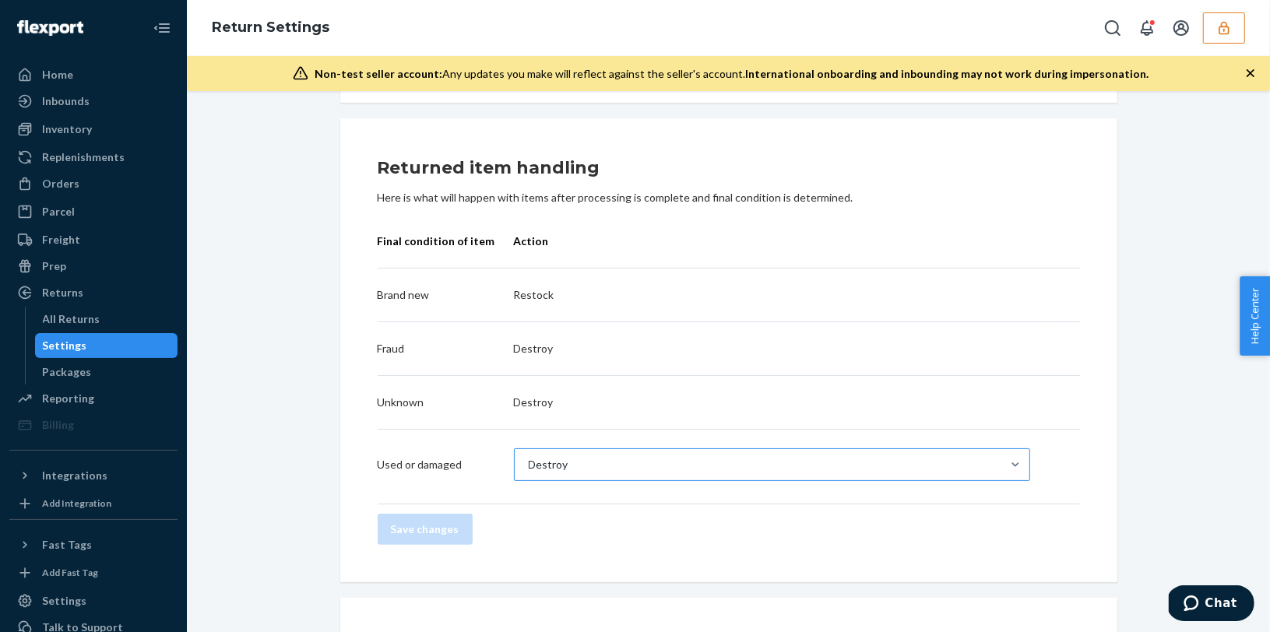
click at [536, 464] on div "Destroy" at bounding box center [549, 465] width 40 height 16
click at [529, 464] on input "Destroy" at bounding box center [528, 465] width 2 height 16
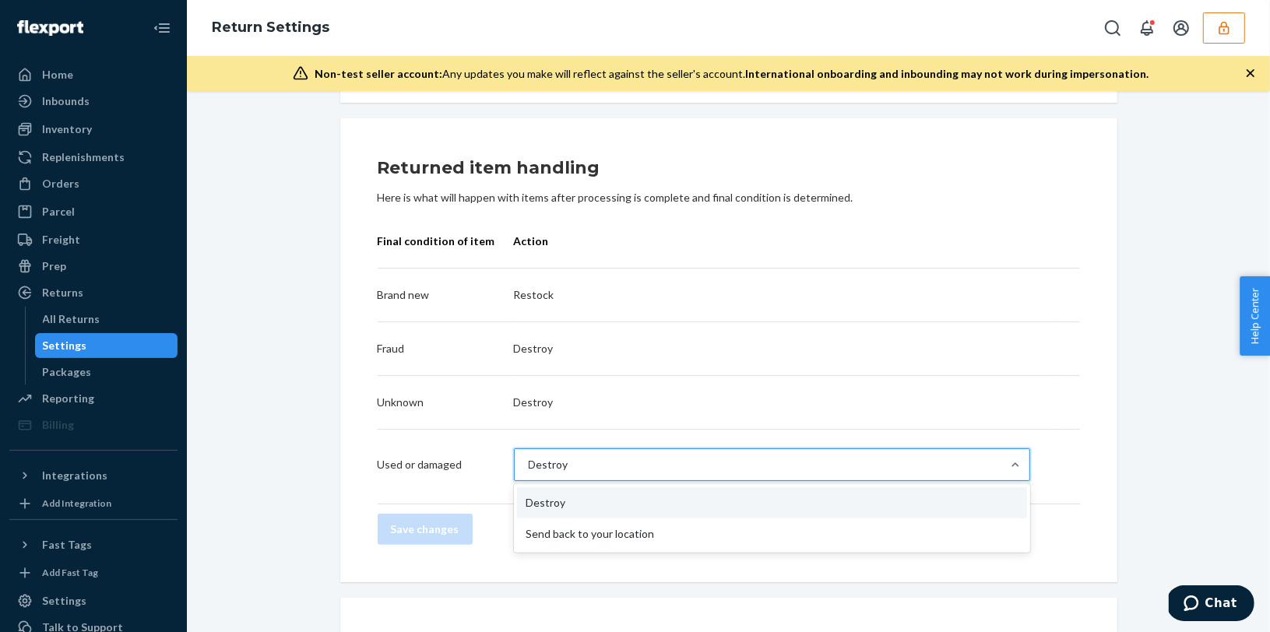
click at [619, 421] on td "Destroy" at bounding box center [784, 403] width 541 height 54
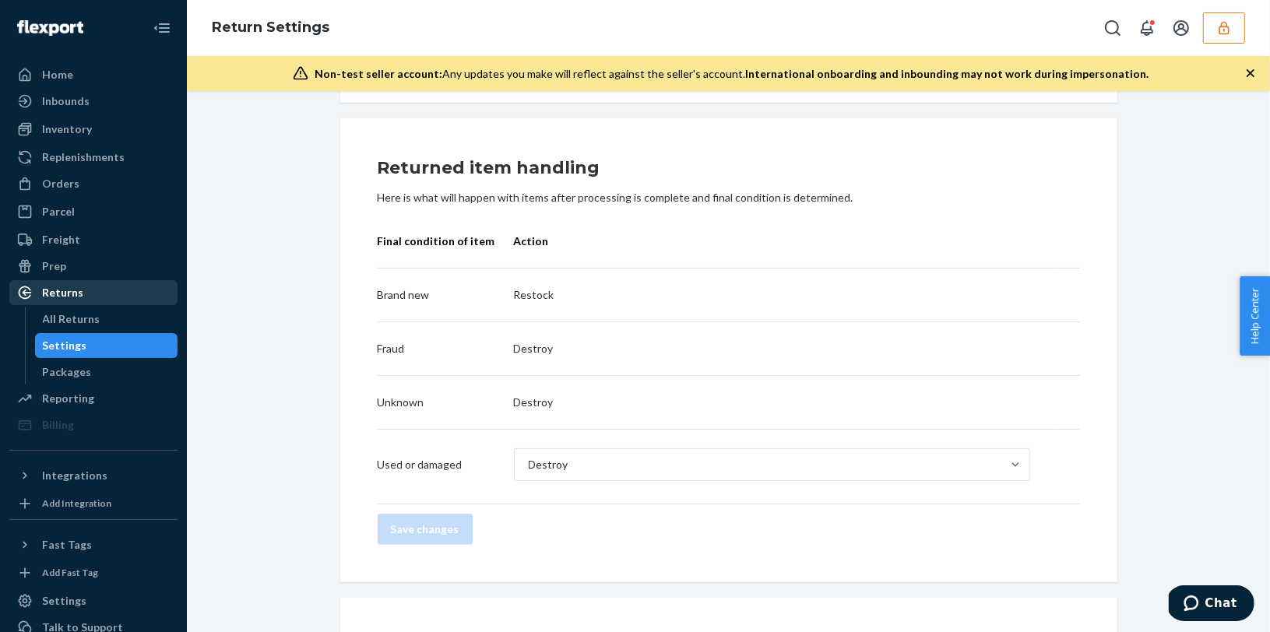
click at [58, 296] on div "Returns" at bounding box center [62, 293] width 41 height 16
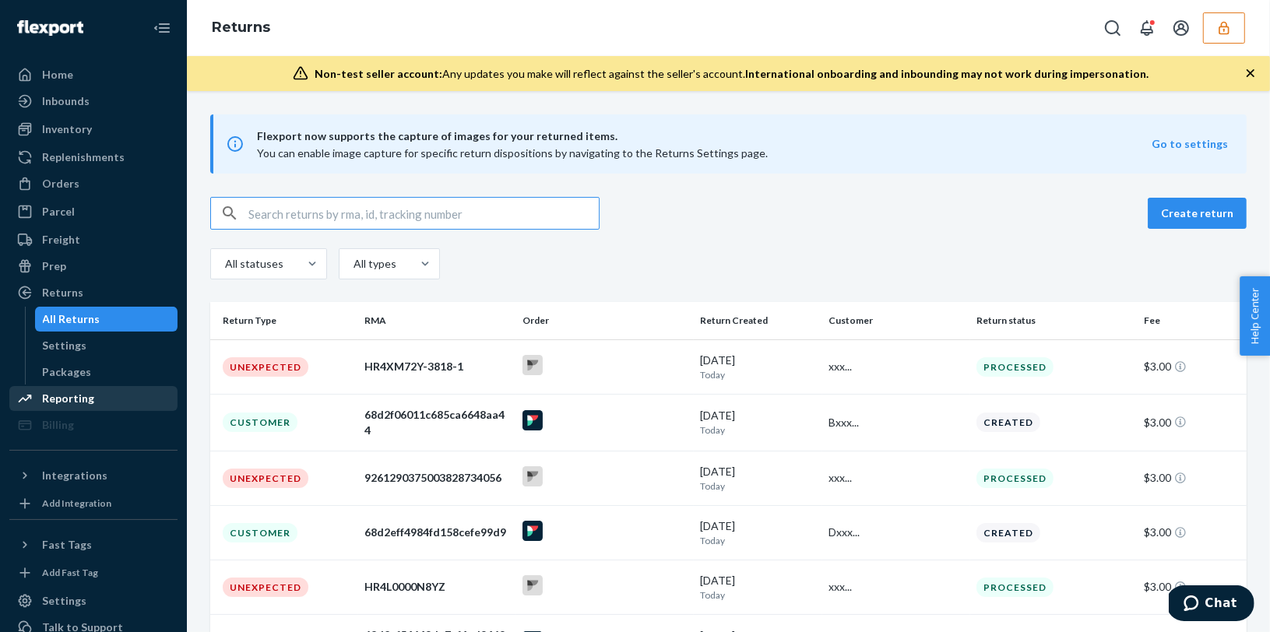
click at [77, 396] on div "Reporting" at bounding box center [68, 399] width 52 height 16
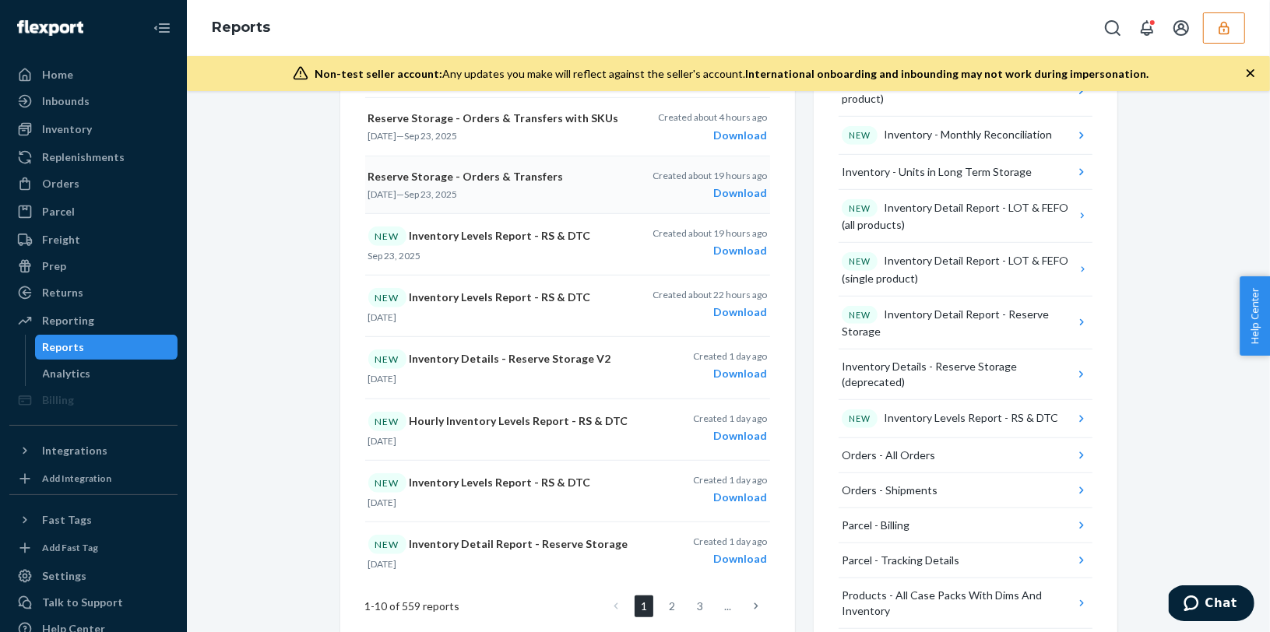
scroll to position [822, 0]
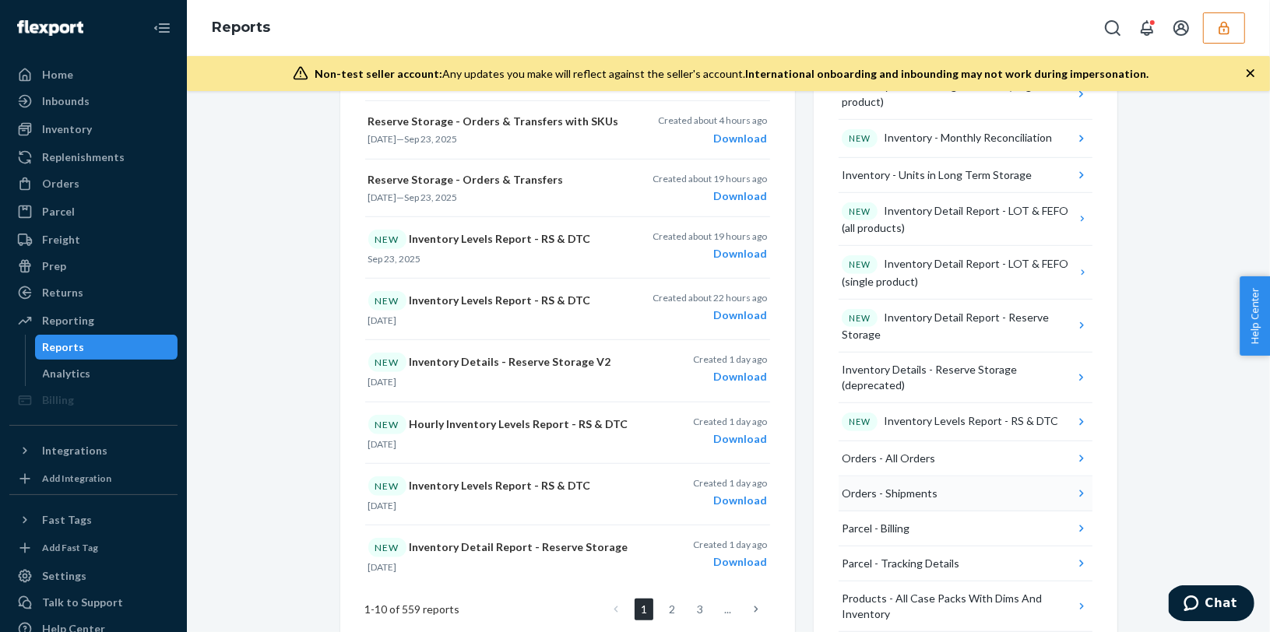
click at [1063, 477] on button "Orders - Shipments" at bounding box center [966, 494] width 254 height 35
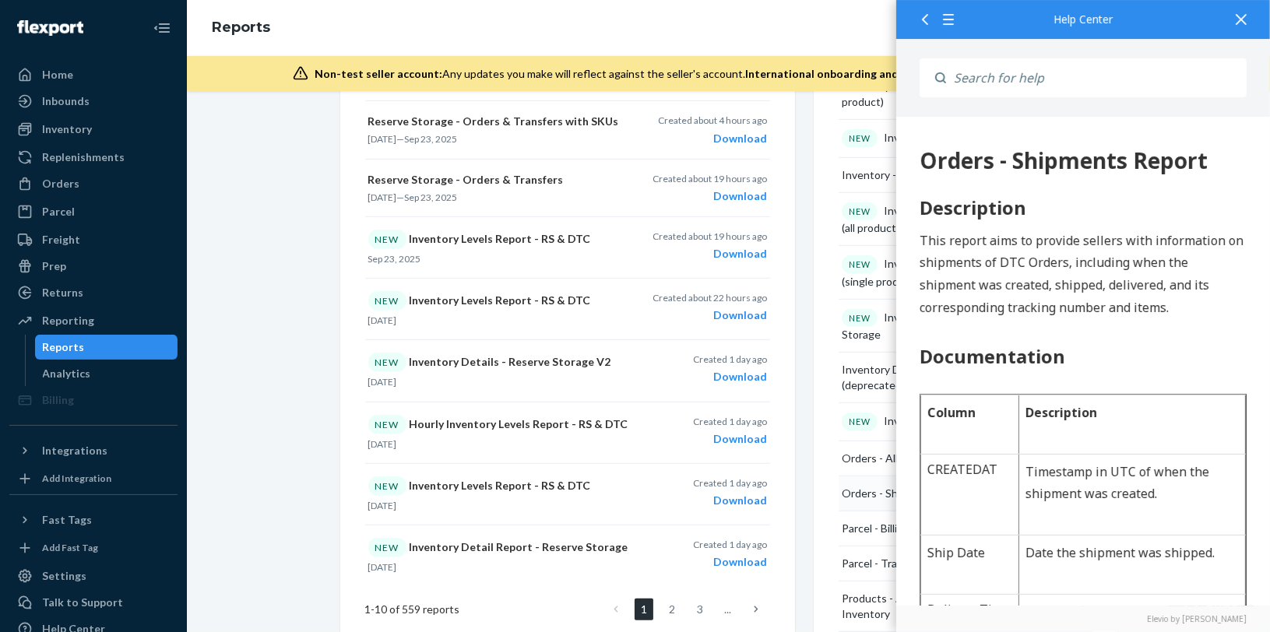
scroll to position [0, 0]
click at [1244, 15] on icon at bounding box center [1241, 19] width 11 height 11
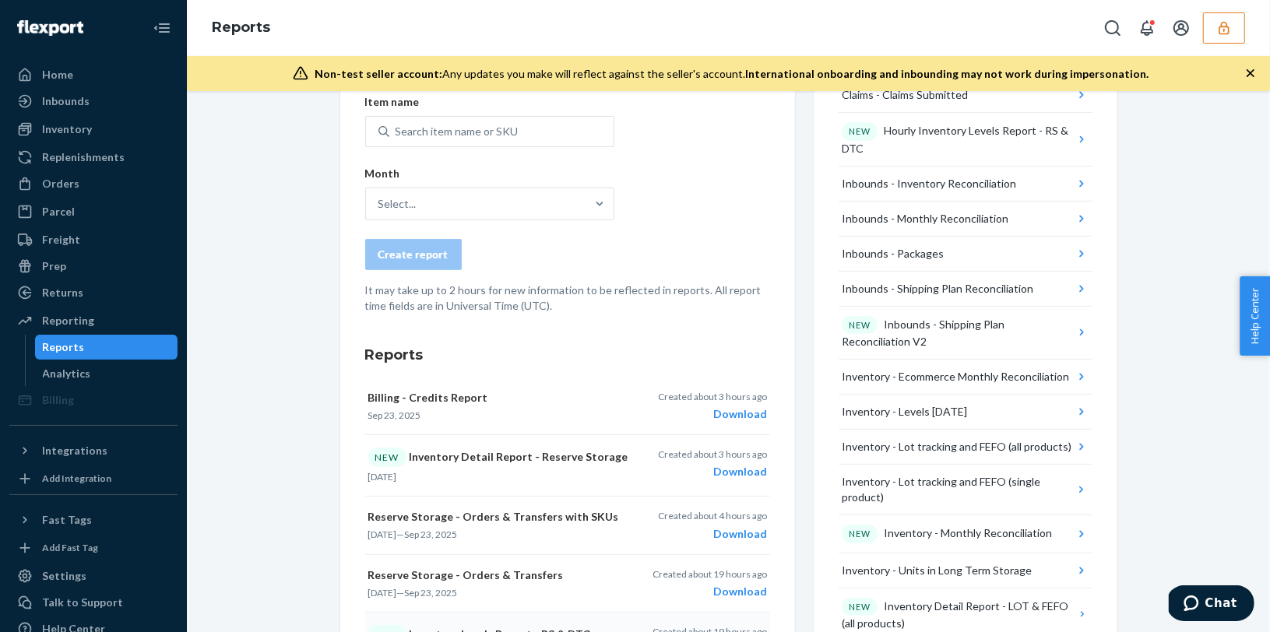
scroll to position [378, 0]
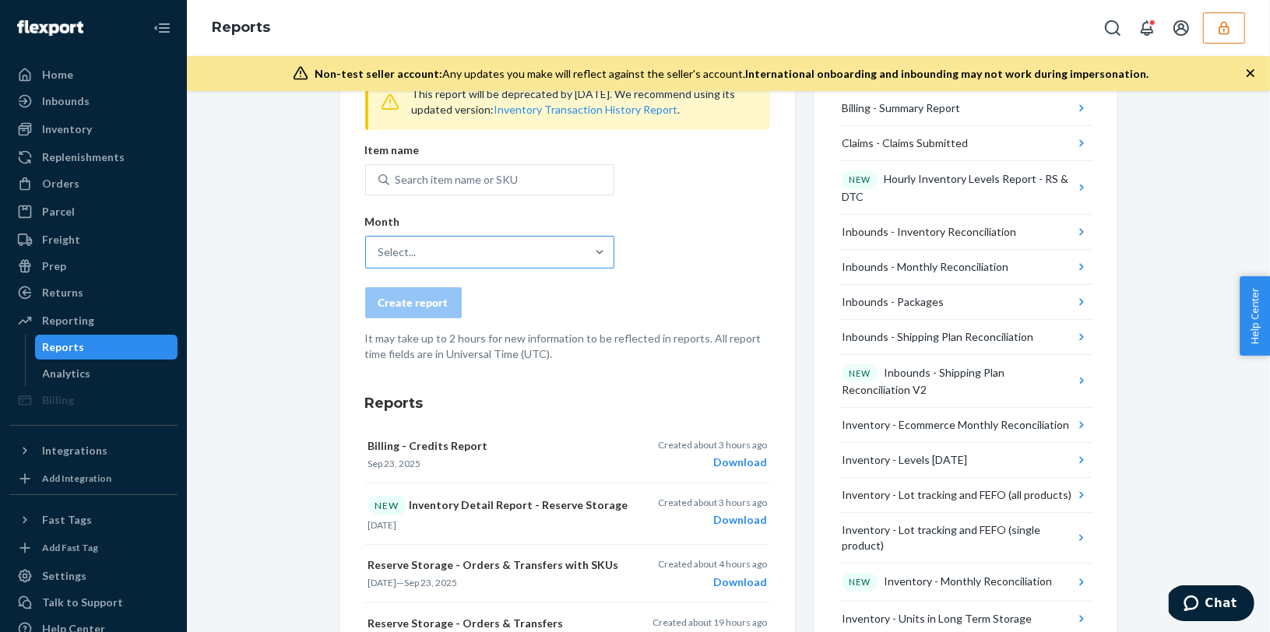
click at [458, 241] on div "Select..." at bounding box center [476, 252] width 220 height 31
click at [380, 244] on input "Select..." at bounding box center [379, 252] width 2 height 16
click at [448, 195] on form "Create a New Report Which report would you like to see? Select report type This…" at bounding box center [567, 159] width 405 height 405
click at [434, 178] on div "Search item name or SKU" at bounding box center [457, 180] width 123 height 16
click at [397, 178] on input "0 results available. Use Up and Down to choose options, press Enter to select t…" at bounding box center [397, 180] width 2 height 16
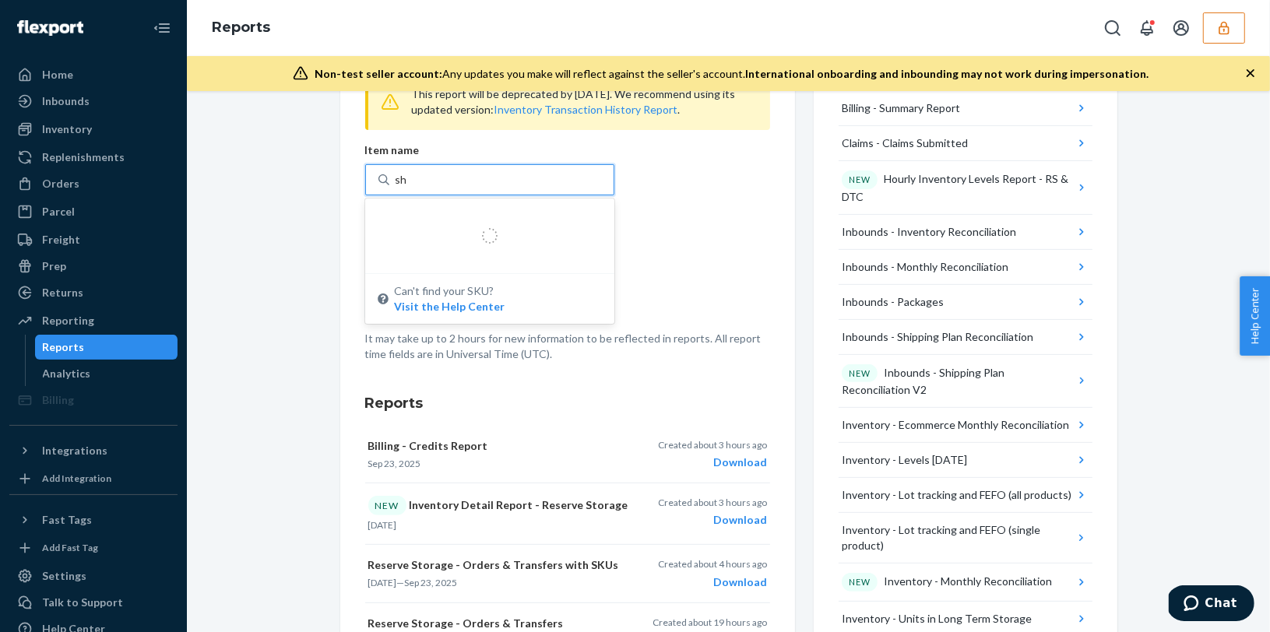
type input "s"
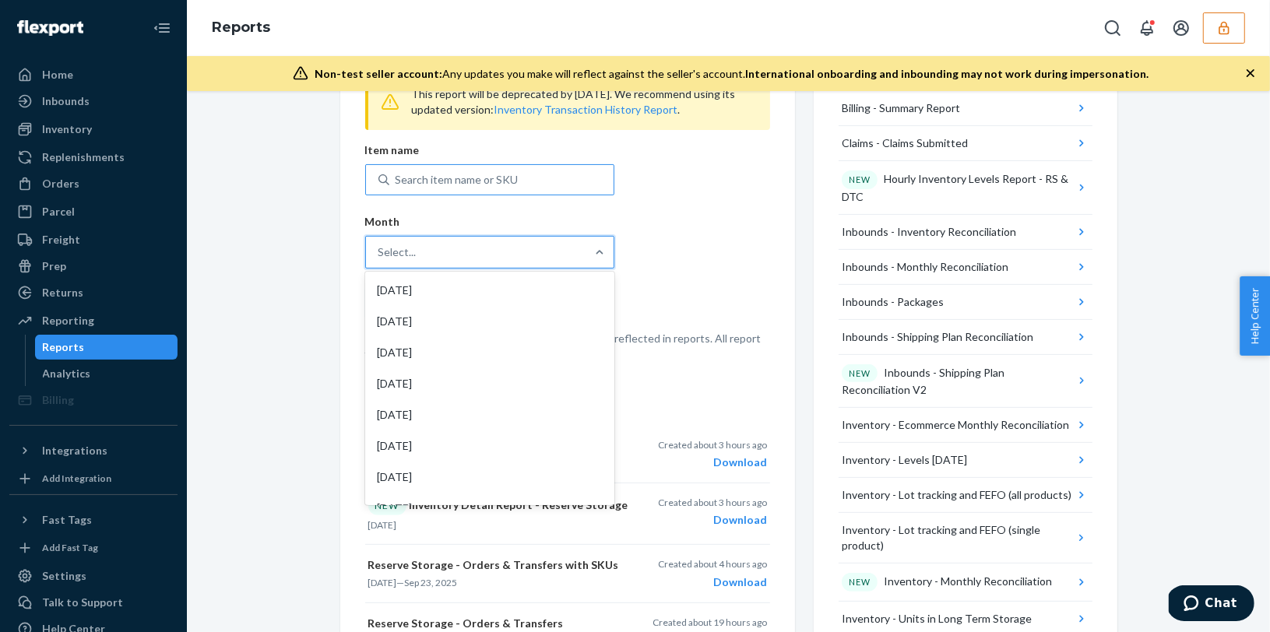
click at [501, 245] on div "Select..." at bounding box center [476, 252] width 220 height 31
click at [380, 245] on input "option Aug 2025 focused, 1 of 20. 20 results available. Use Up and Down to choo…" at bounding box center [379, 252] width 2 height 16
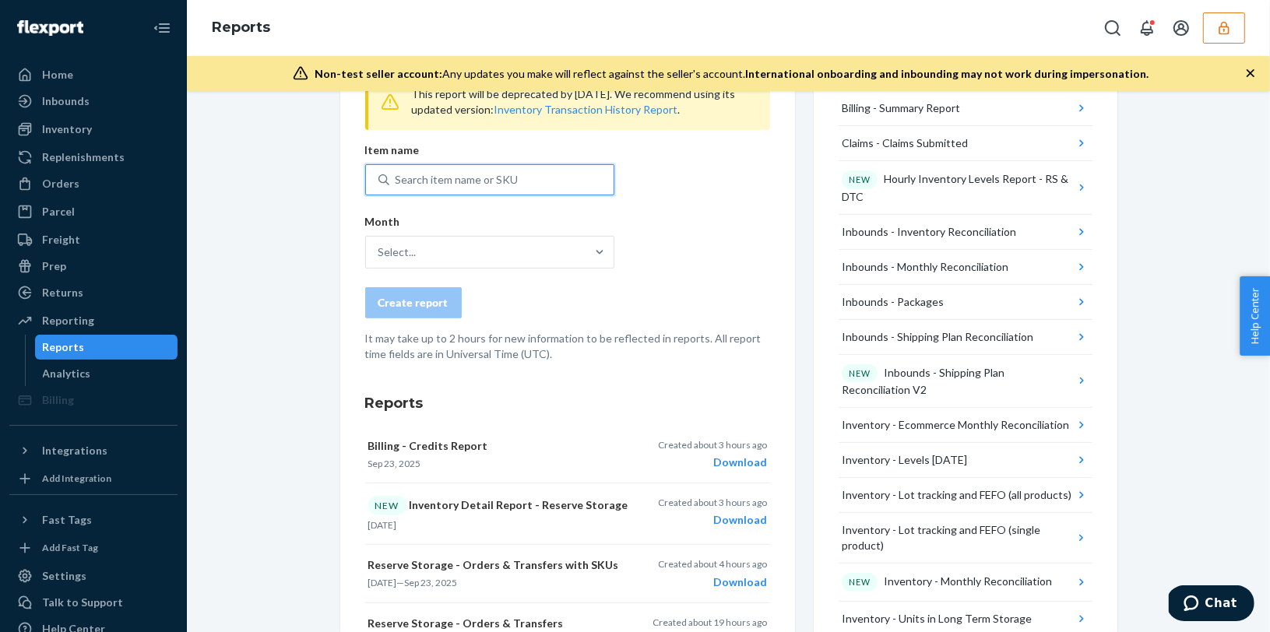
click at [450, 176] on div "Search item name or SKU" at bounding box center [457, 180] width 123 height 16
click at [397, 176] on input "0 results available. Use Up and Down to choose options, press Enter to select t…" at bounding box center [397, 180] width 2 height 16
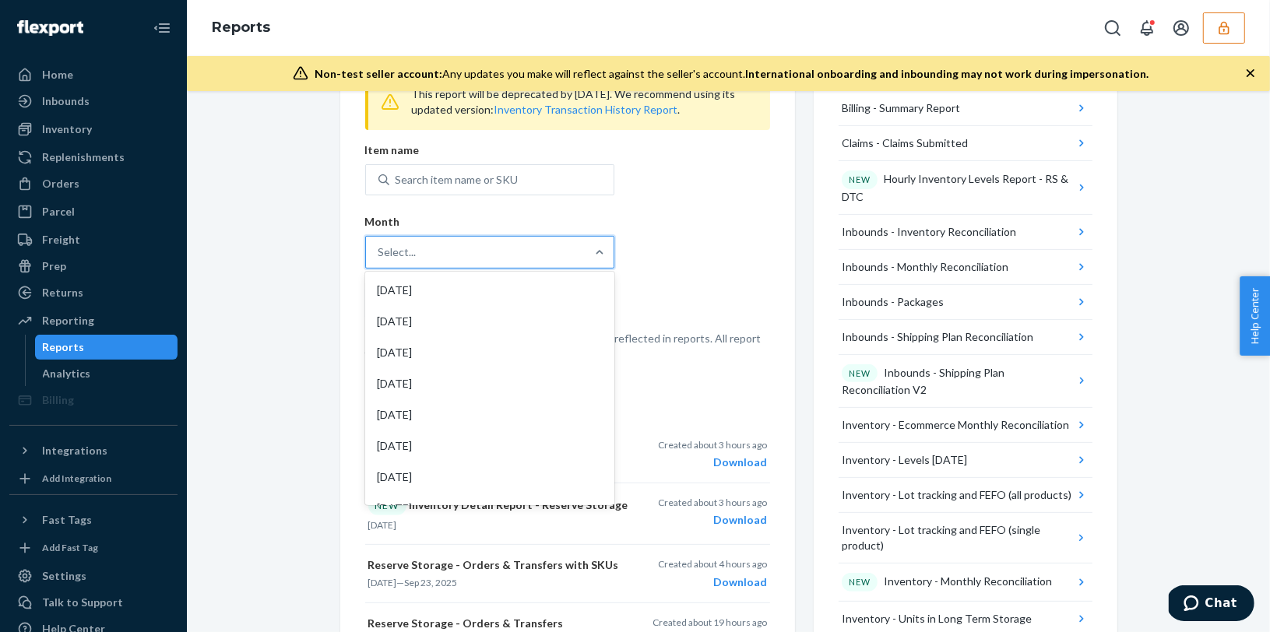
click at [476, 237] on div "Select..." at bounding box center [476, 252] width 220 height 31
click at [380, 244] on input "option Aug 2025 focused, 1 of 20. 20 results available. Use Up and Down to choo…" at bounding box center [379, 252] width 2 height 16
click at [427, 283] on div "Aug 2025" at bounding box center [489, 290] width 243 height 31
click at [380, 260] on input "option Aug 2025 focused, 1 of 20. 20 results available. Use Up and Down to choo…" at bounding box center [379, 252] width 2 height 16
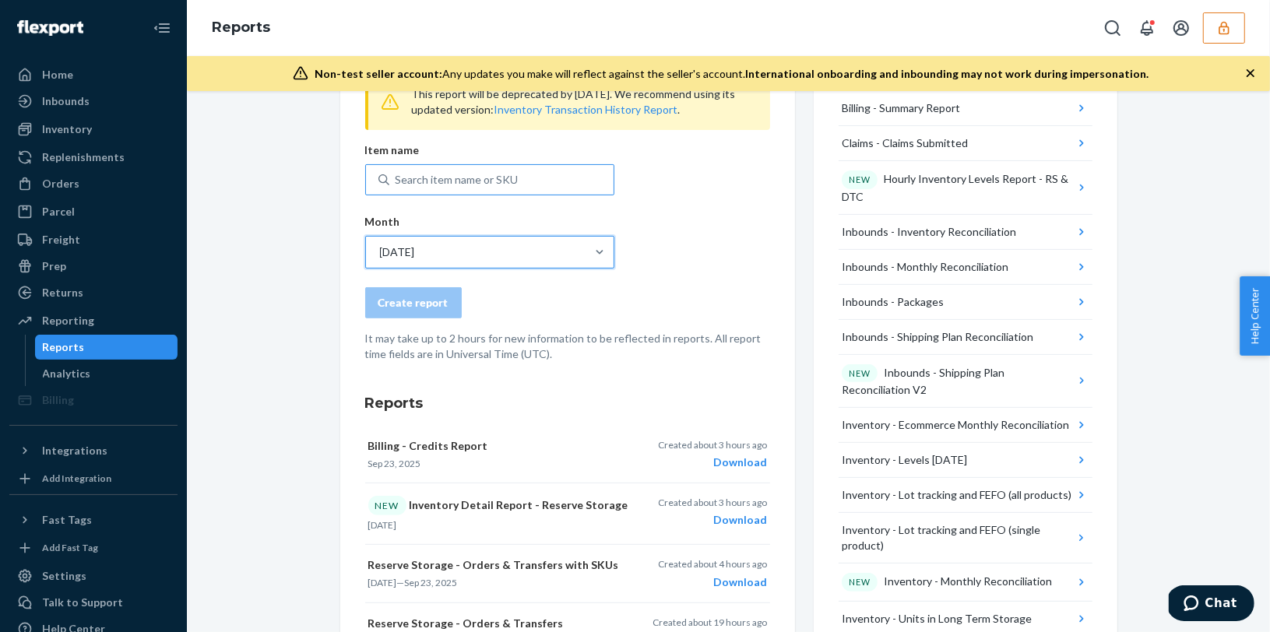
click at [459, 179] on div "Search item name or SKU" at bounding box center [457, 180] width 123 height 16
click at [397, 179] on input "Search item name or SKU" at bounding box center [397, 180] width 2 height 16
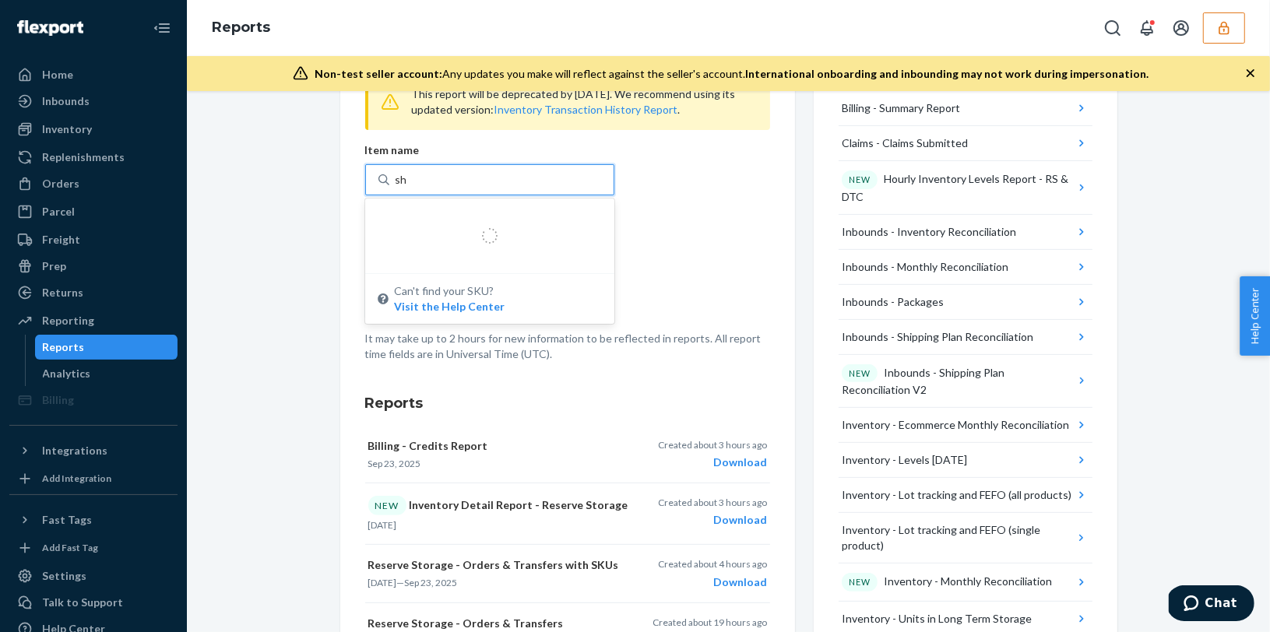
type input "s"
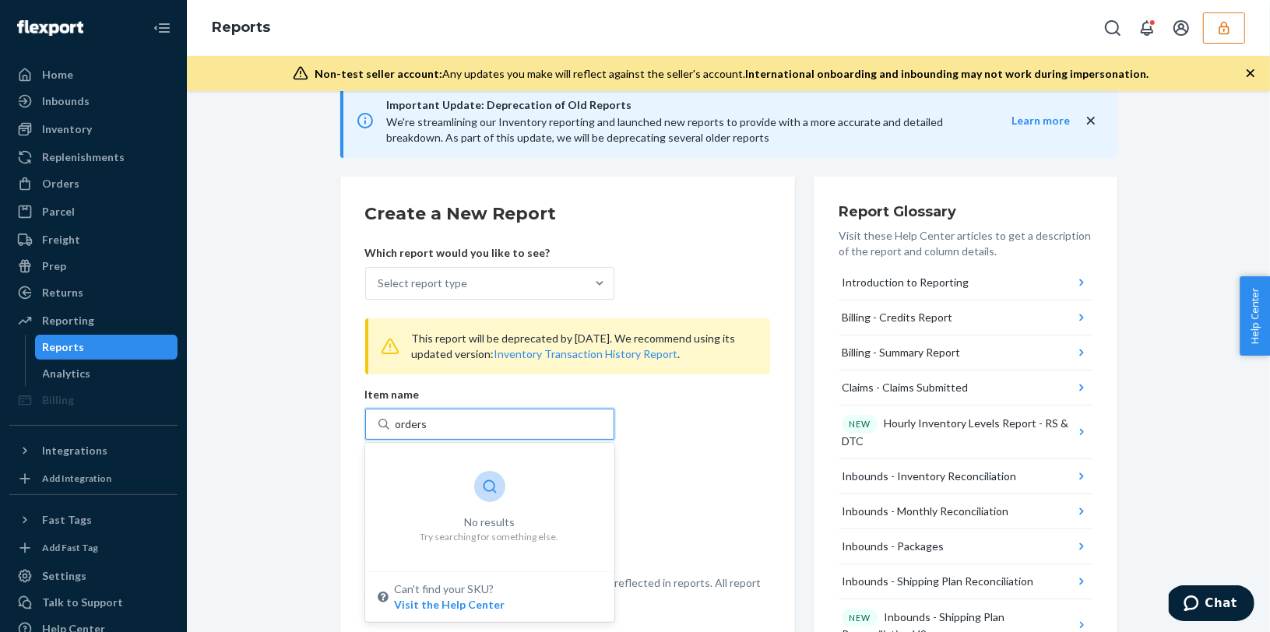
scroll to position [131, 0]
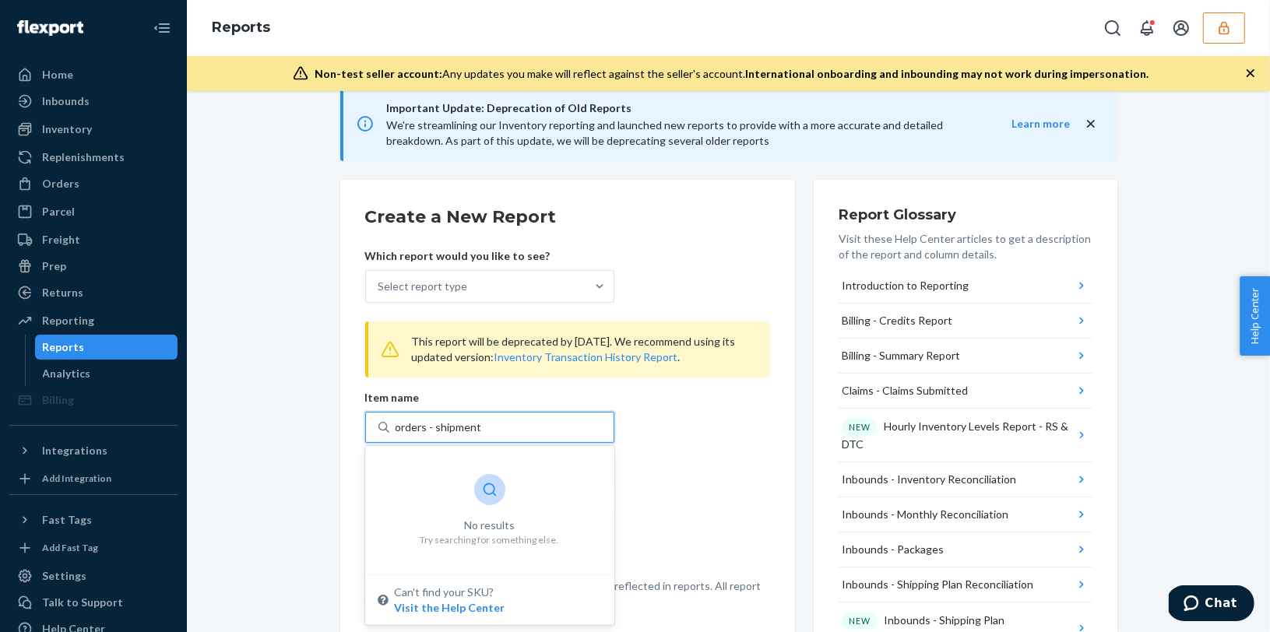
type input "orders - shipments"
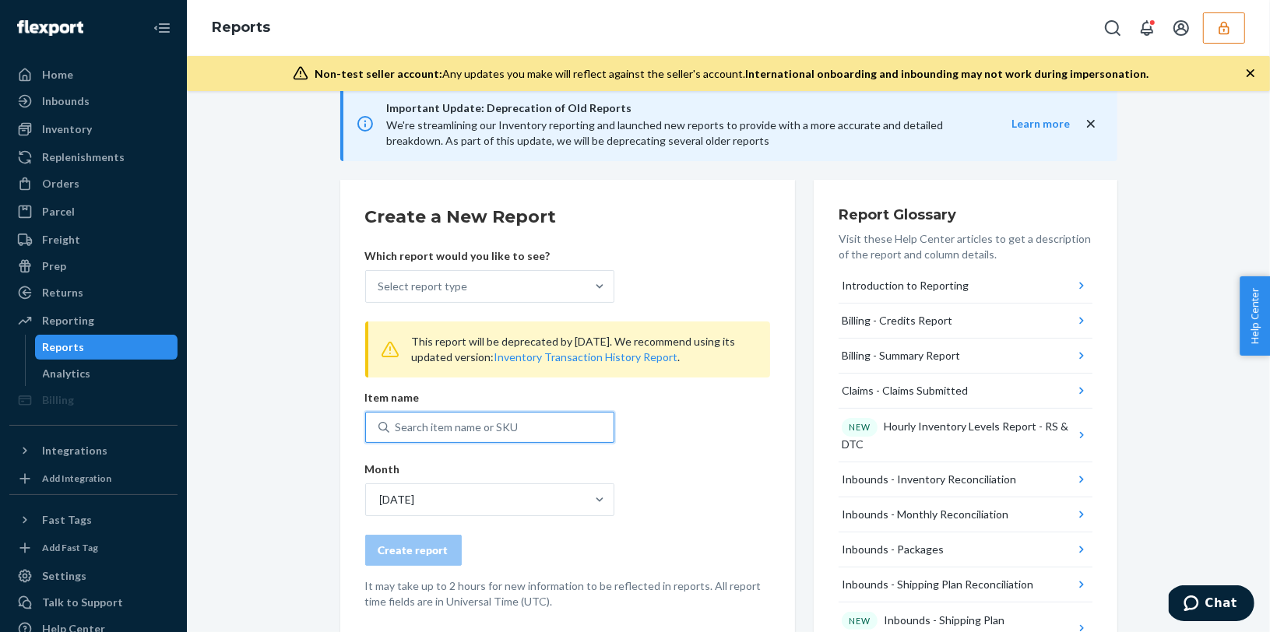
drag, startPoint x: 492, startPoint y: 431, endPoint x: 415, endPoint y: 430, distance: 77.1
click at [415, 430] on div "Search item name or SKU" at bounding box center [501, 427] width 224 height 28
click at [397, 430] on input "0 results available. Select is focused ,type to refine list, press Down to open…" at bounding box center [397, 428] width 2 height 16
type input "o"
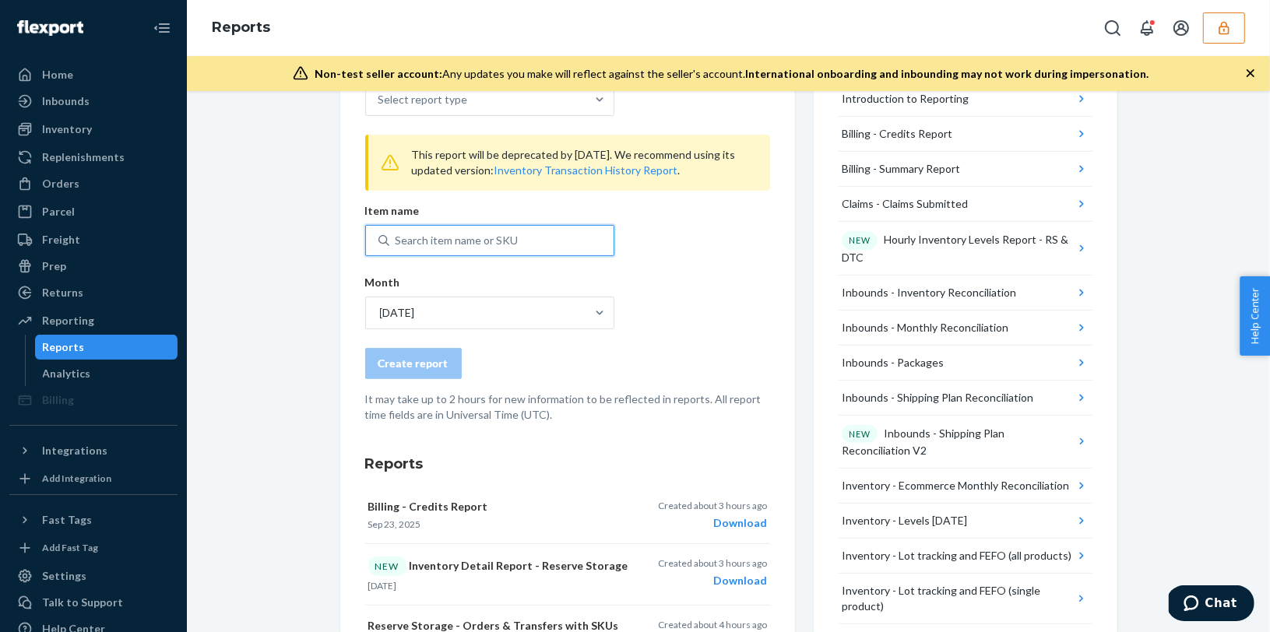
scroll to position [305, 0]
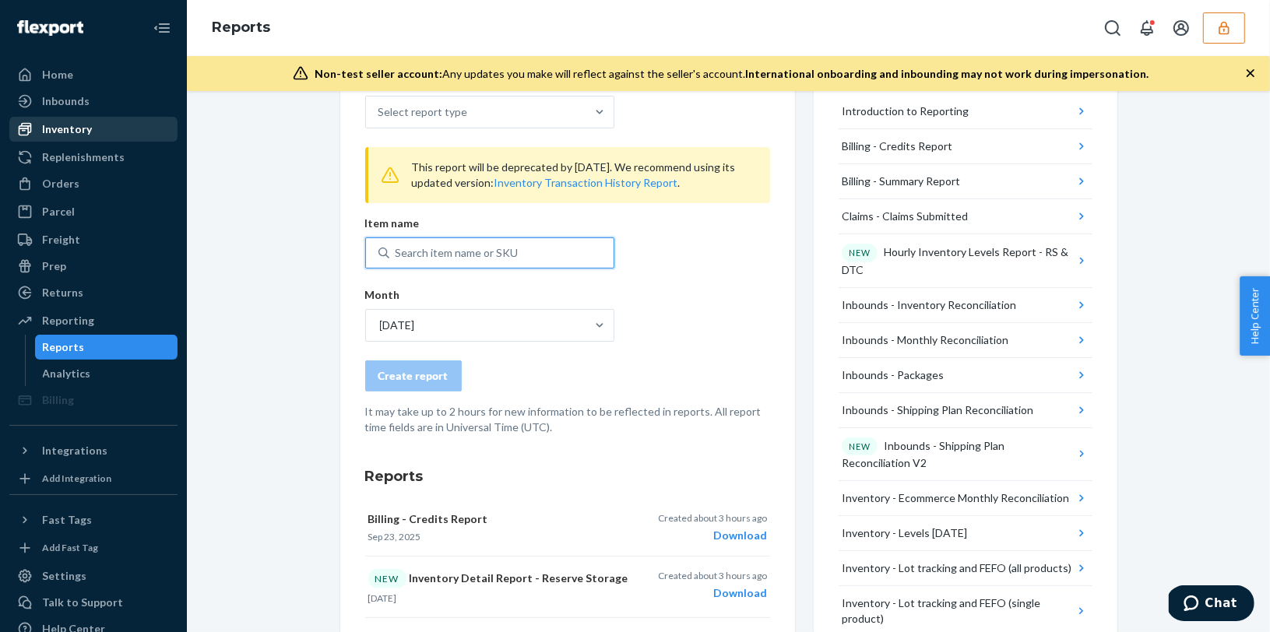
click at [34, 134] on div at bounding box center [29, 129] width 25 height 16
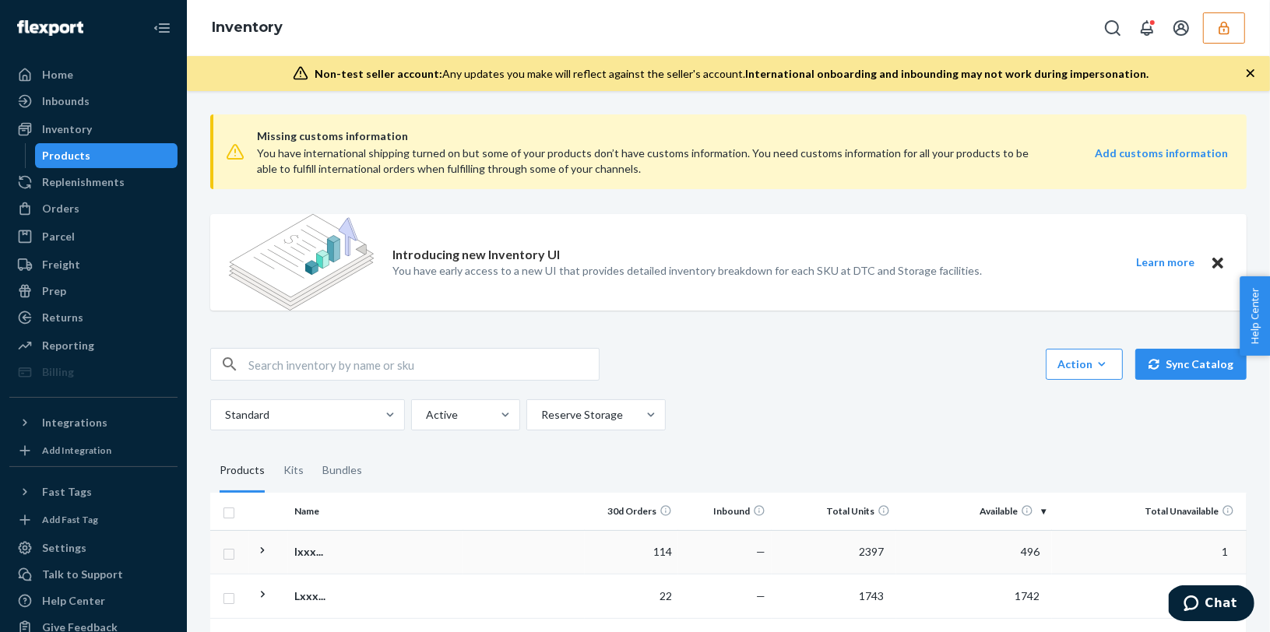
click at [265, 545] on icon at bounding box center [262, 550] width 15 height 15
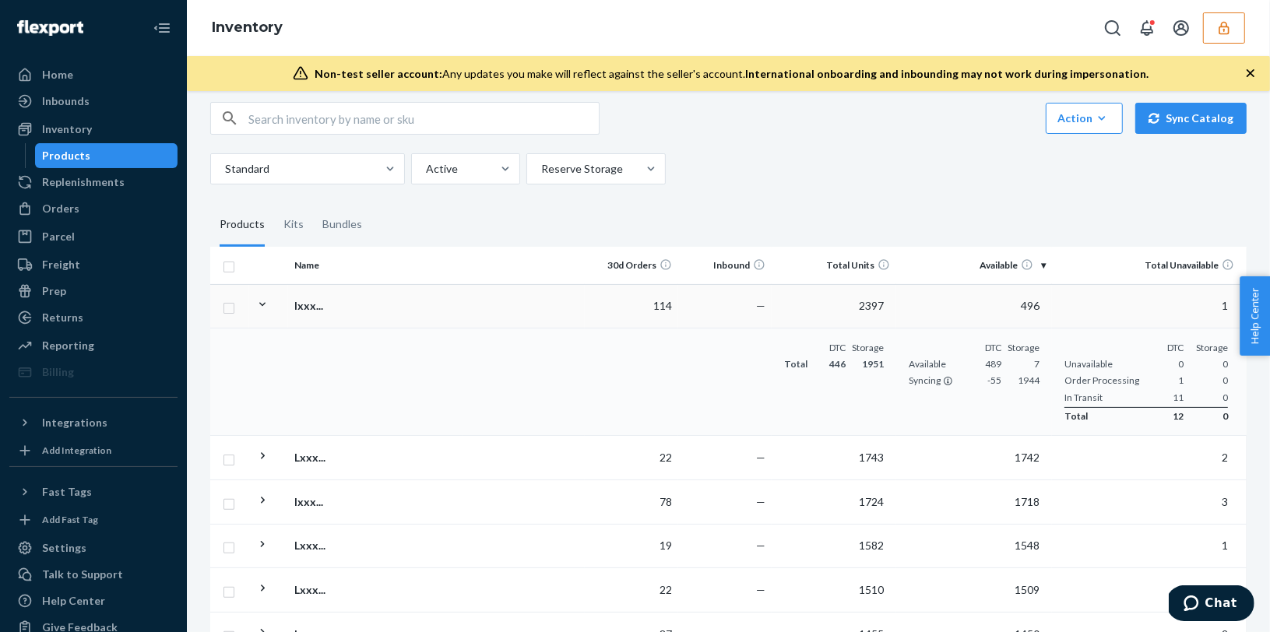
scroll to position [160, 0]
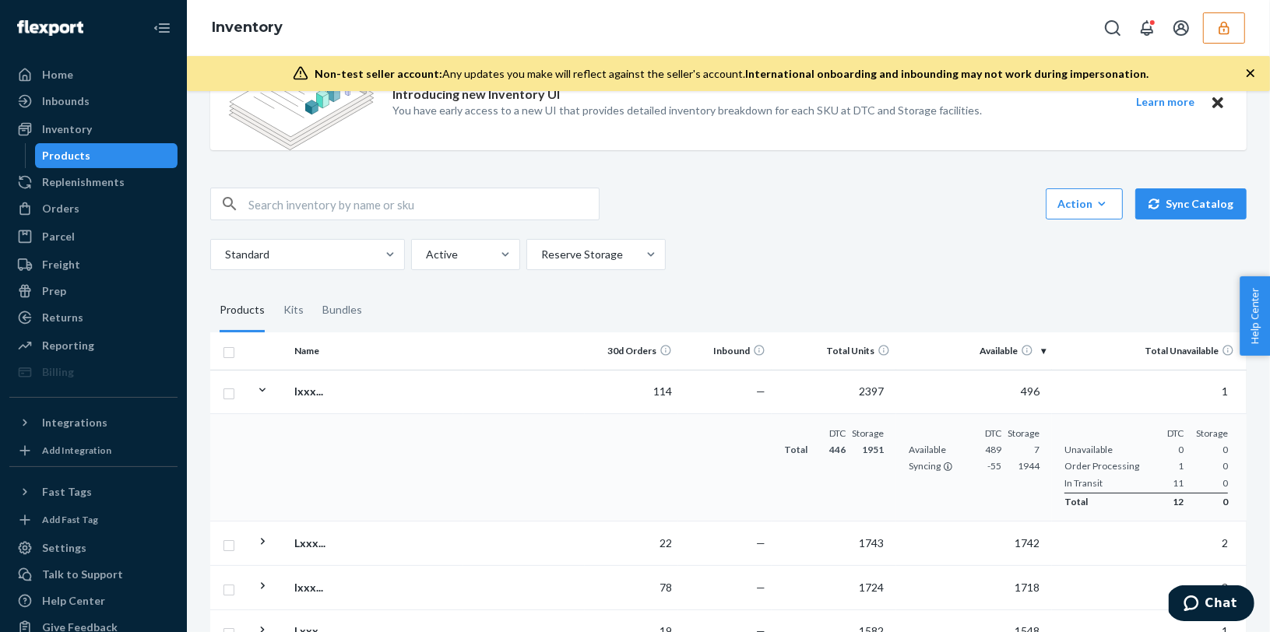
click at [265, 389] on icon at bounding box center [262, 390] width 15 height 15
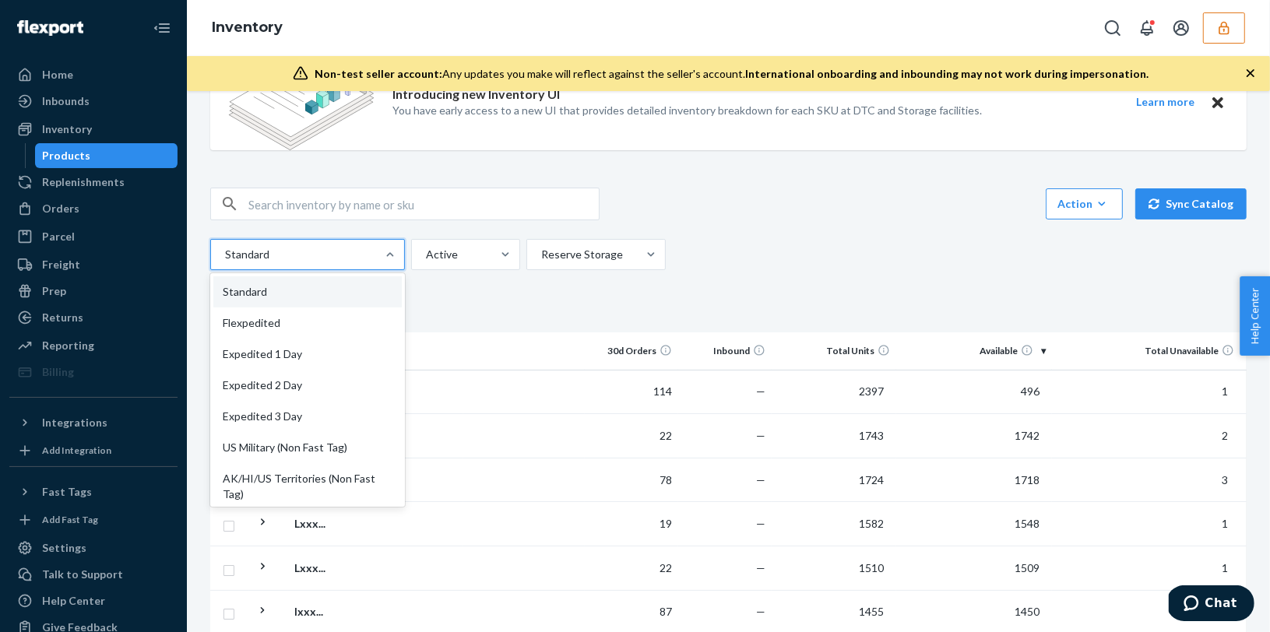
click at [376, 254] on div at bounding box center [305, 254] width 165 height 19
click at [225, 254] on input "option Standard focused, 1 of 13. 13 results available. Use Up and Down to choo…" at bounding box center [224, 255] width 2 height 16
click at [376, 254] on div at bounding box center [305, 254] width 165 height 19
click at [225, 254] on input "option Standard focused, 1 of 13. 13 results available. Use Up and Down to choo…" at bounding box center [224, 255] width 2 height 16
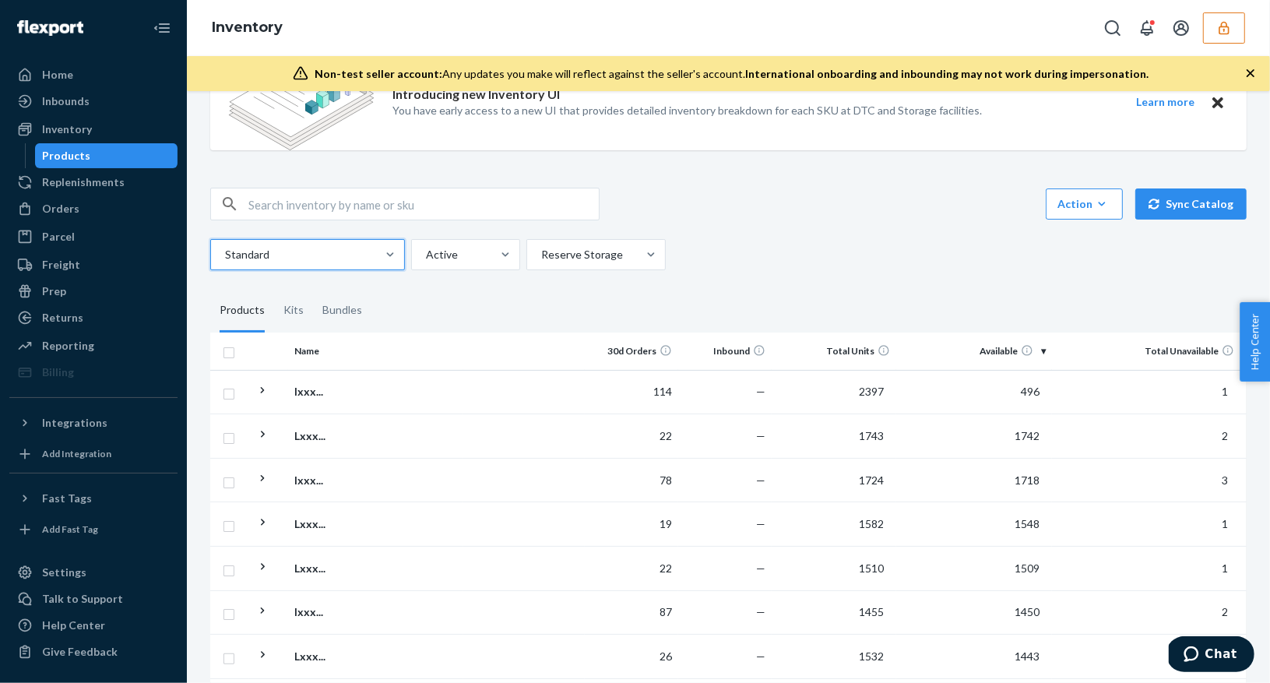
scroll to position [0, 0]
click at [1215, 30] on button "button" at bounding box center [1224, 27] width 42 height 31
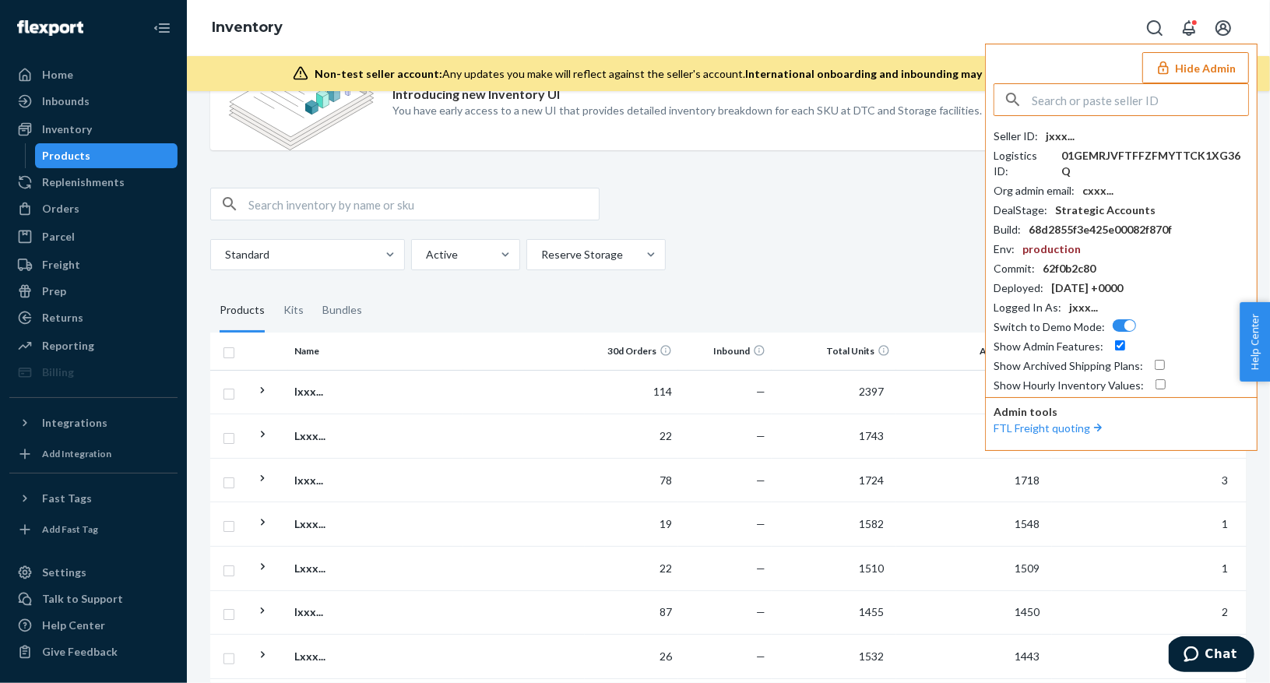
click at [1126, 320] on div at bounding box center [1129, 325] width 11 height 11
checkbox input "false"
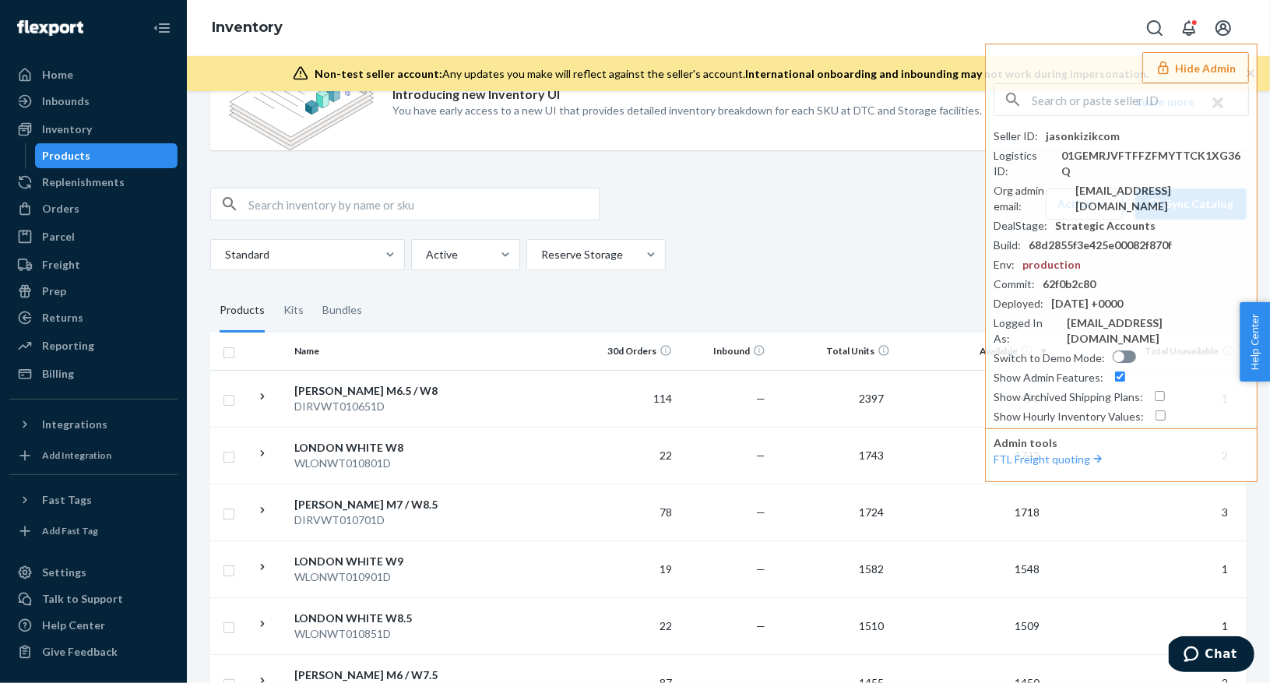
click at [670, 202] on div "Action Create product Create kit or bundle Bulk create products Bulk update pro…" at bounding box center [728, 204] width 1036 height 33
click at [706, 266] on div "Standard Active Reserve Storage" at bounding box center [722, 254] width 1025 height 31
click at [80, 186] on div "Replenishments" at bounding box center [83, 182] width 83 height 16
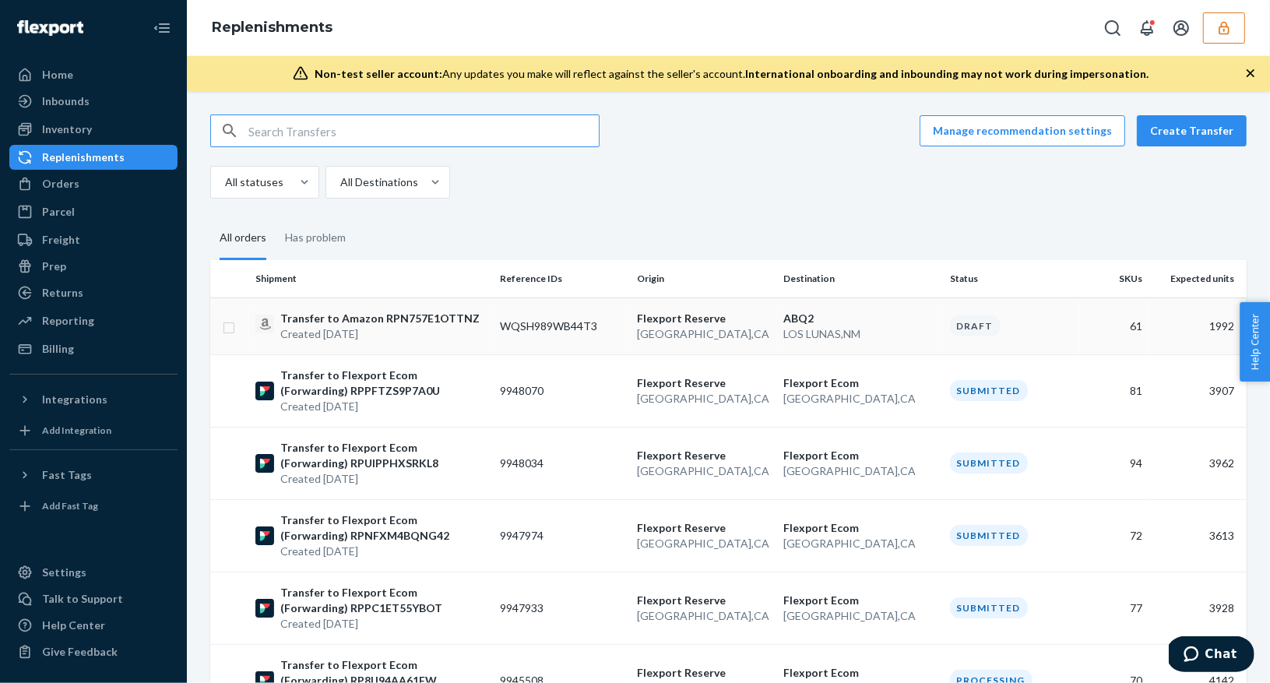
click at [391, 332] on p "Created Sep 23, 2025" at bounding box center [379, 334] width 199 height 16
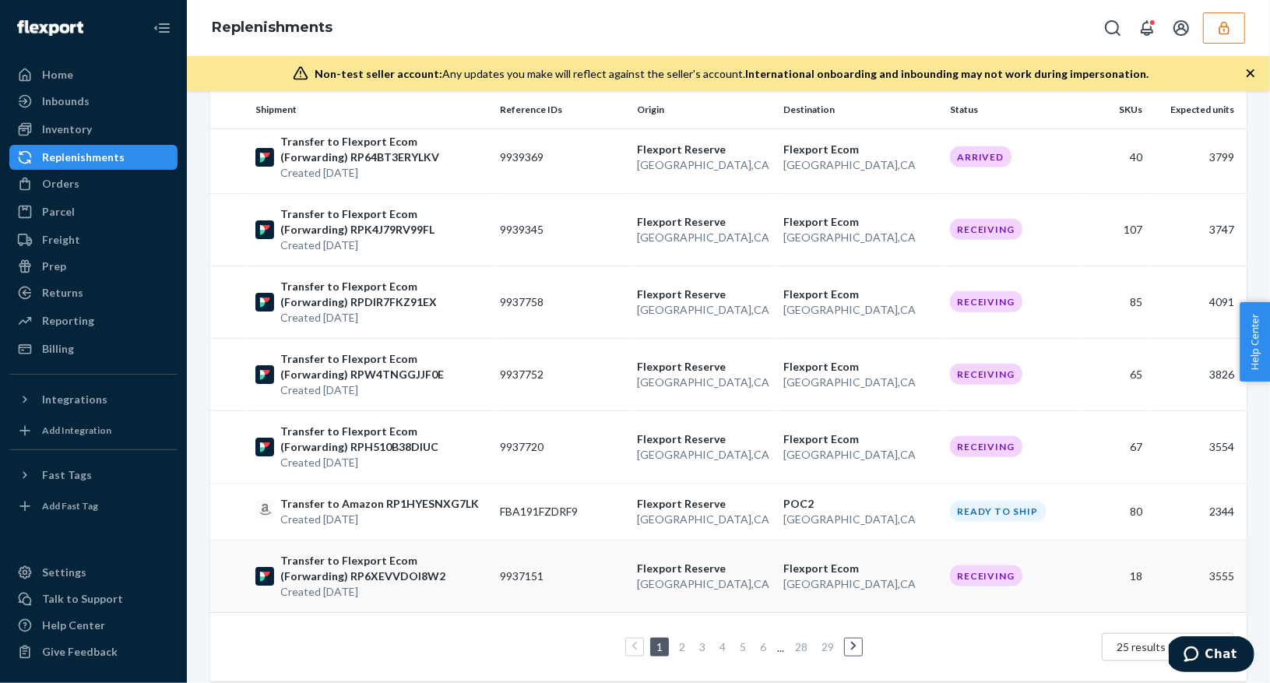
scroll to position [1468, 0]
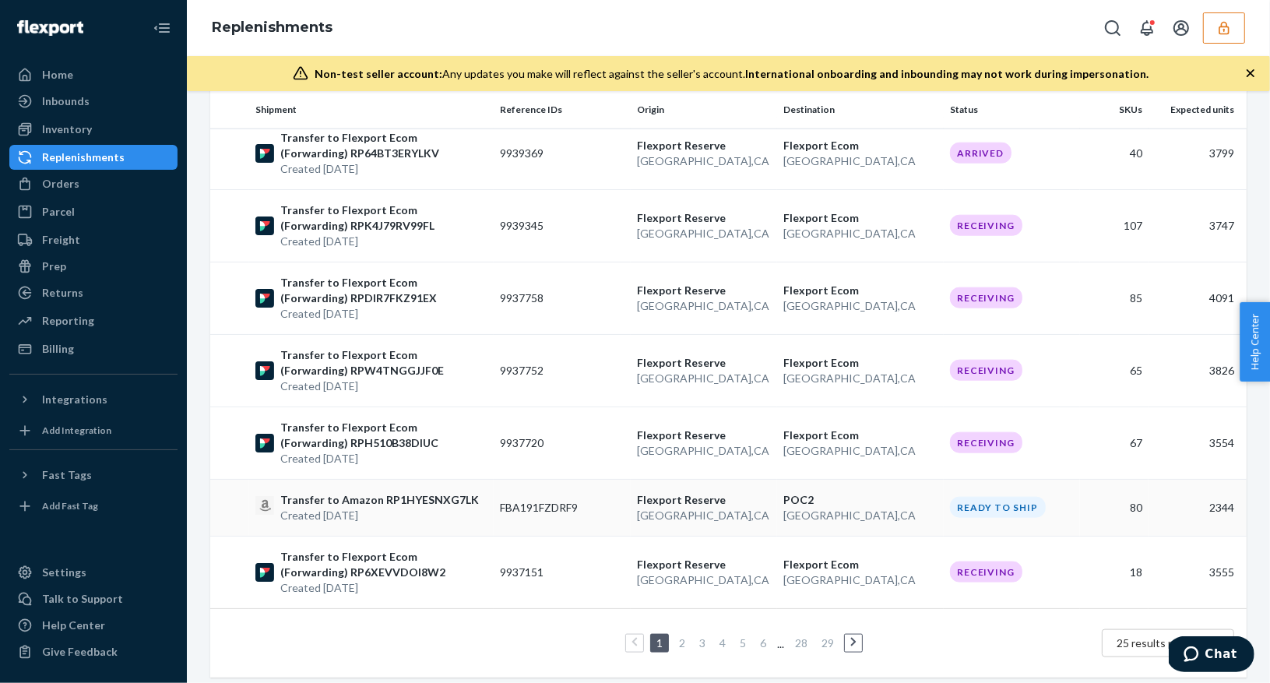
click at [403, 508] on p "Created Sep 16, 2025" at bounding box center [379, 516] width 199 height 16
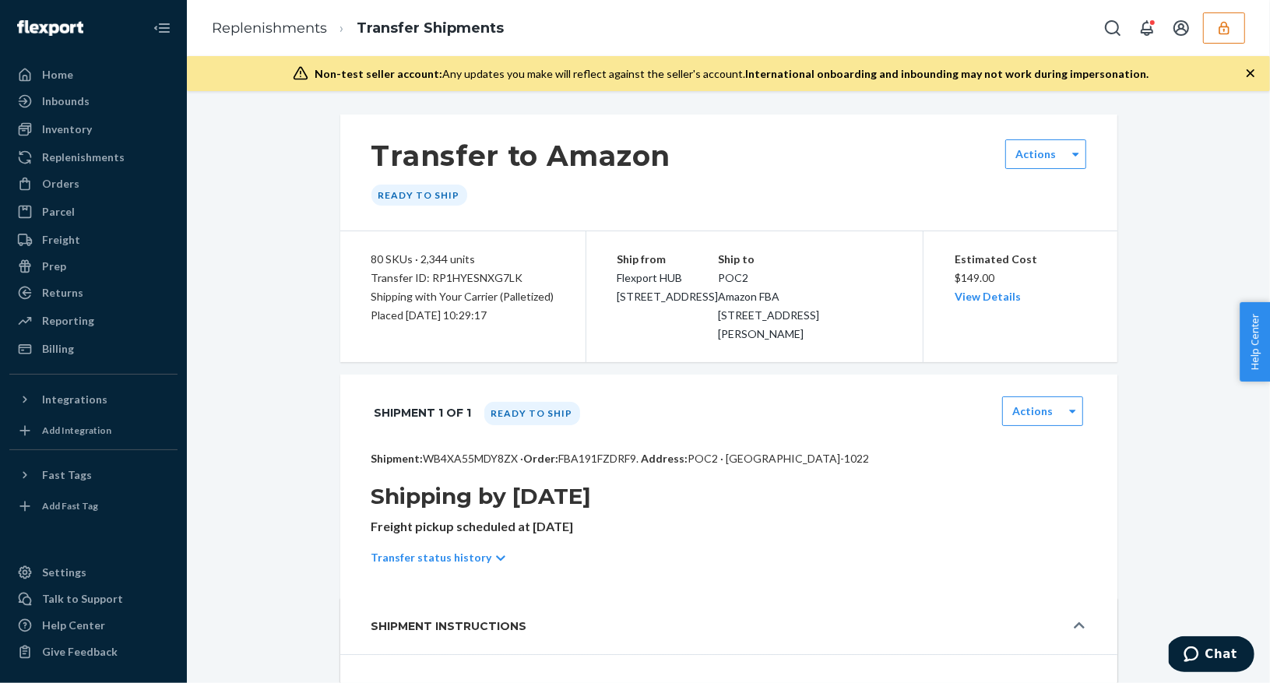
click at [965, 292] on link "View Details" at bounding box center [988, 296] width 66 height 13
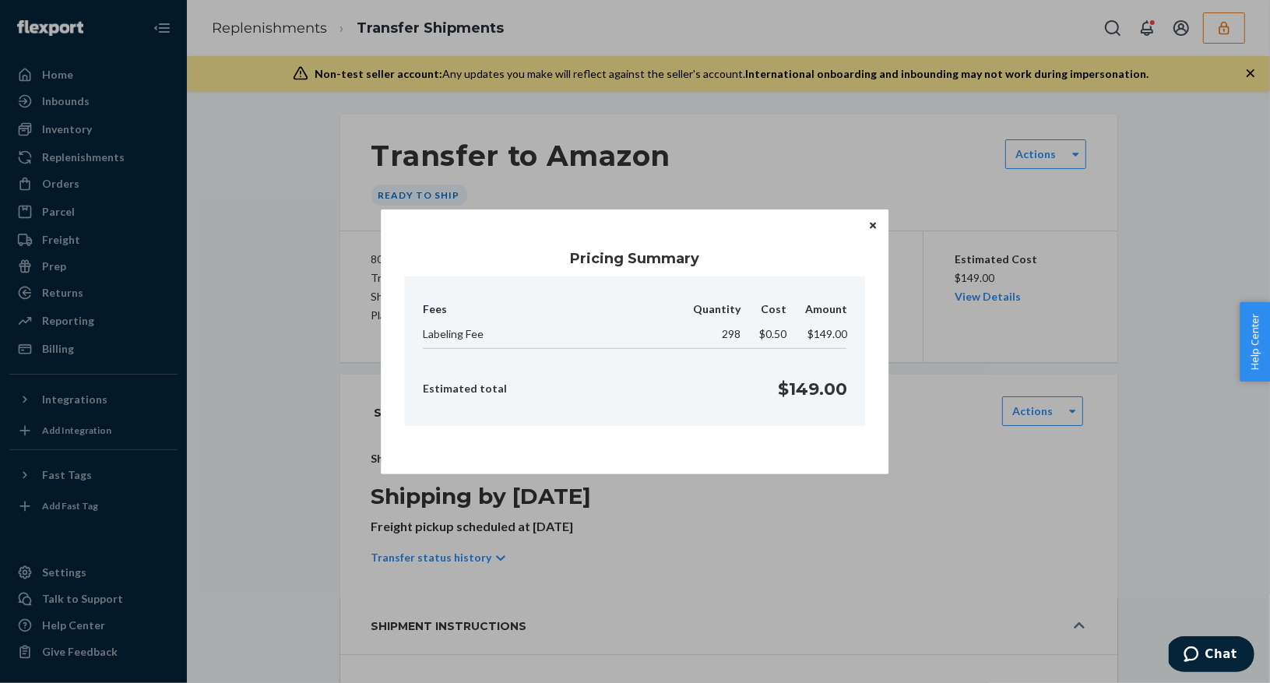
click at [874, 227] on icon "Close" at bounding box center [873, 226] width 6 height 6
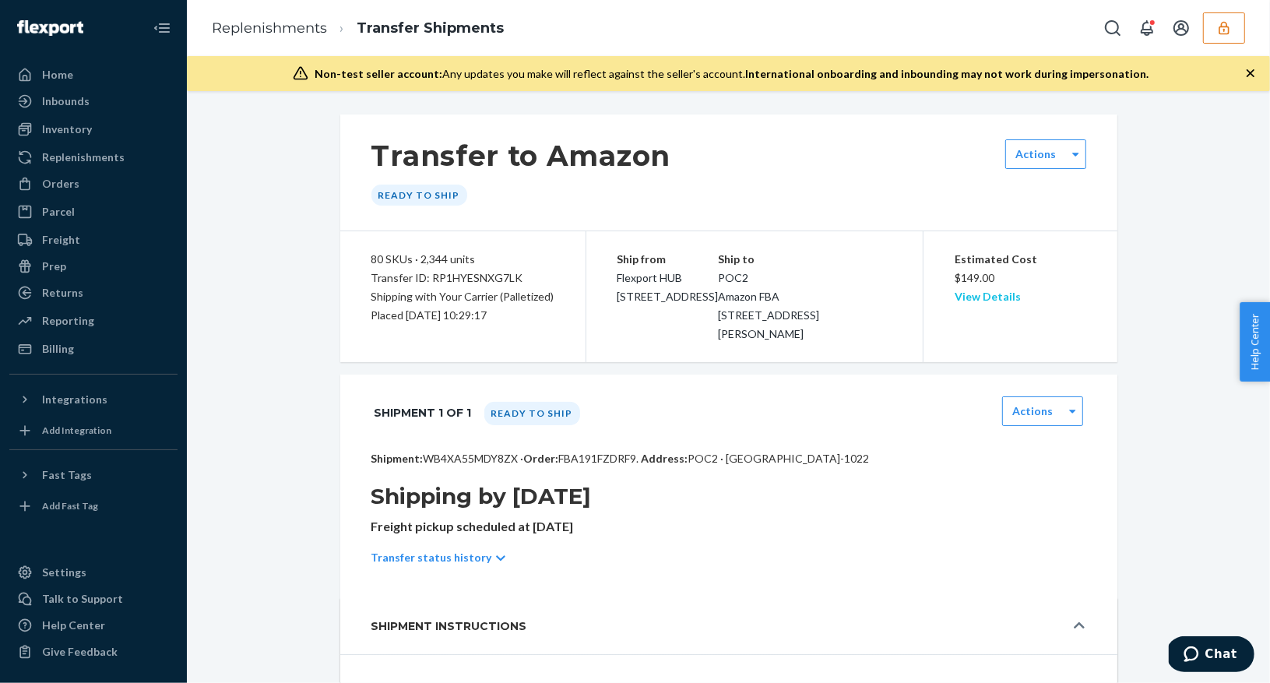
click at [984, 298] on link "View Details" at bounding box center [988, 296] width 66 height 13
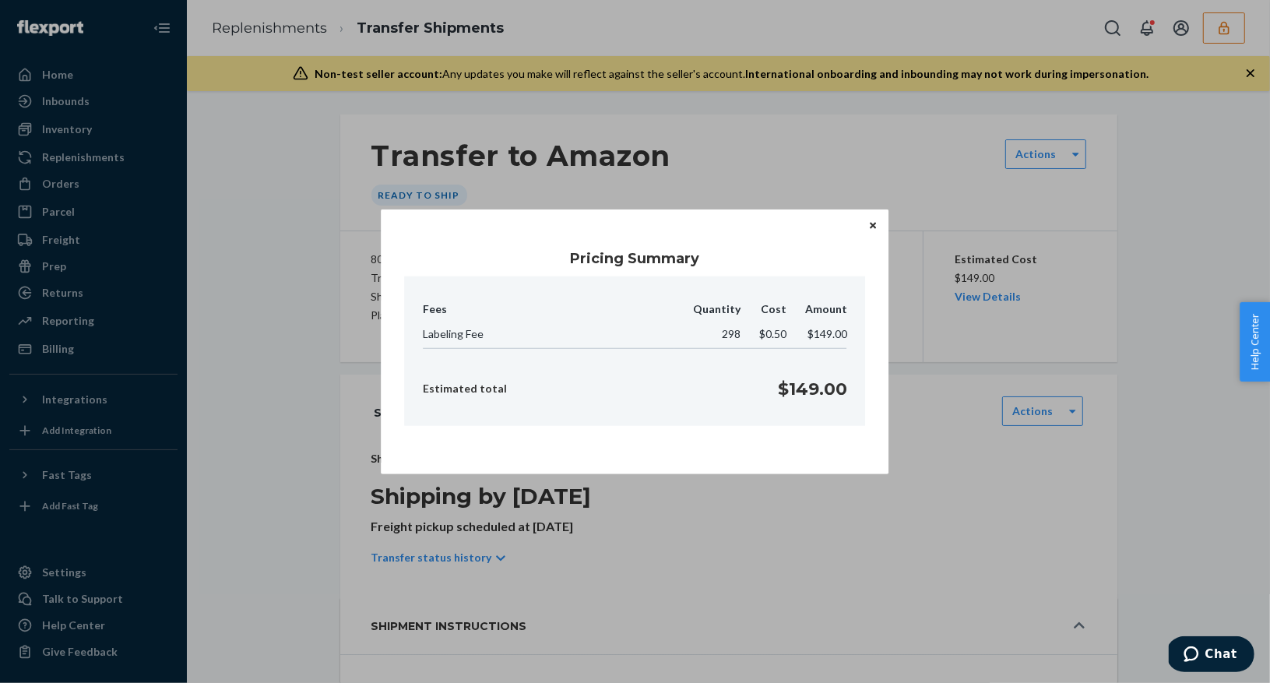
click at [874, 229] on icon "Close" at bounding box center [873, 225] width 6 height 9
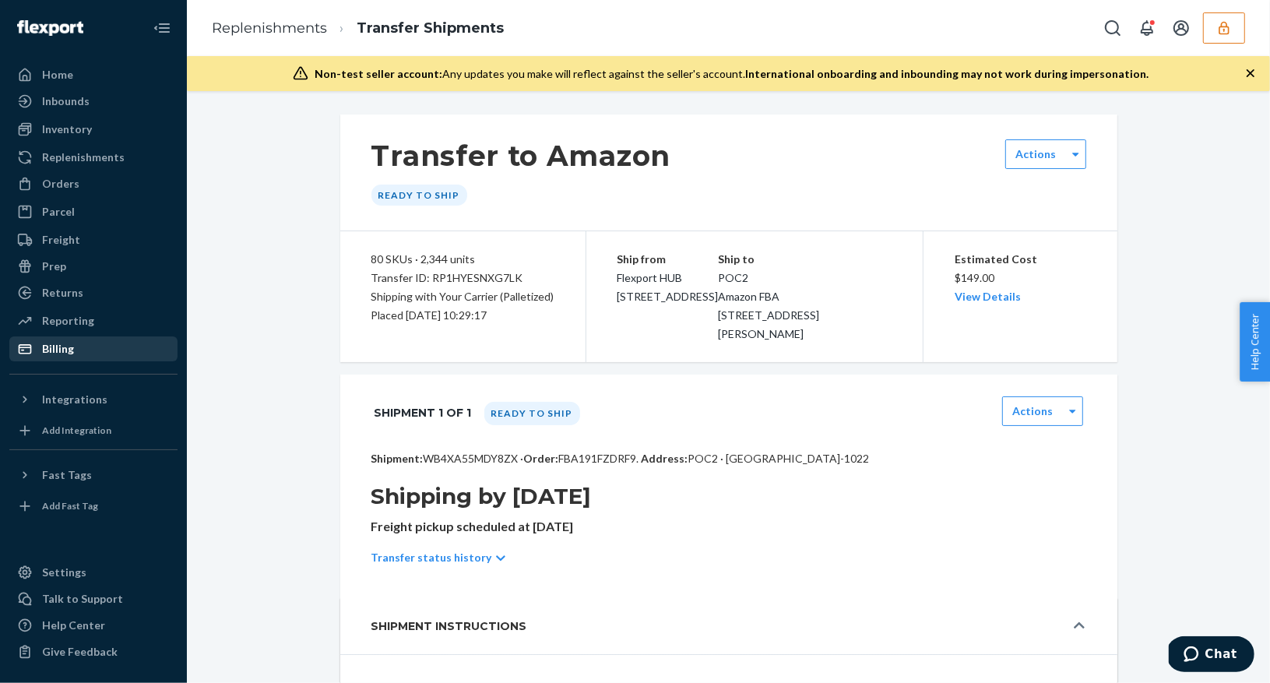
click at [85, 353] on div "Billing" at bounding box center [93, 349] width 165 height 22
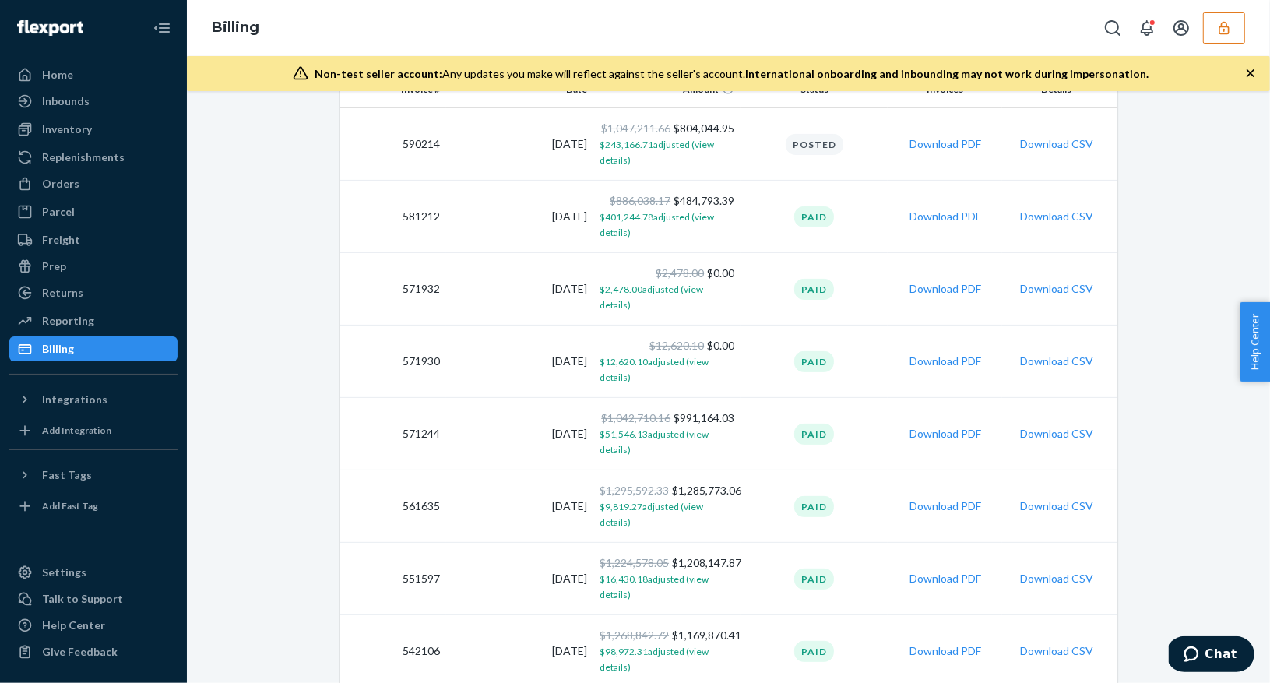
scroll to position [368, 0]
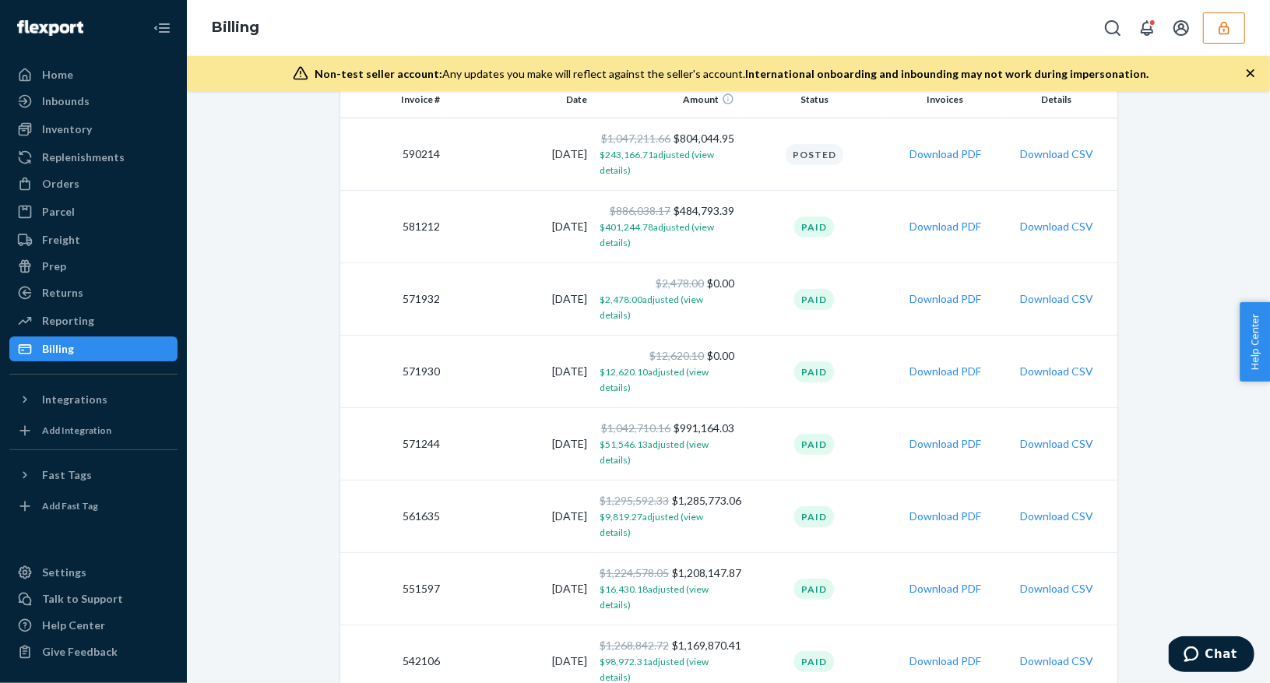
click at [951, 228] on button "Download PDF" at bounding box center [945, 227] width 72 height 16
click at [923, 436] on button "Download PDF" at bounding box center [945, 444] width 72 height 16
click at [1002, 240] on td "Download CSV" at bounding box center [1059, 227] width 114 height 72
click at [1032, 230] on button "Download CSV" at bounding box center [1056, 227] width 73 height 16
